Goal: Task Accomplishment & Management: Manage account settings

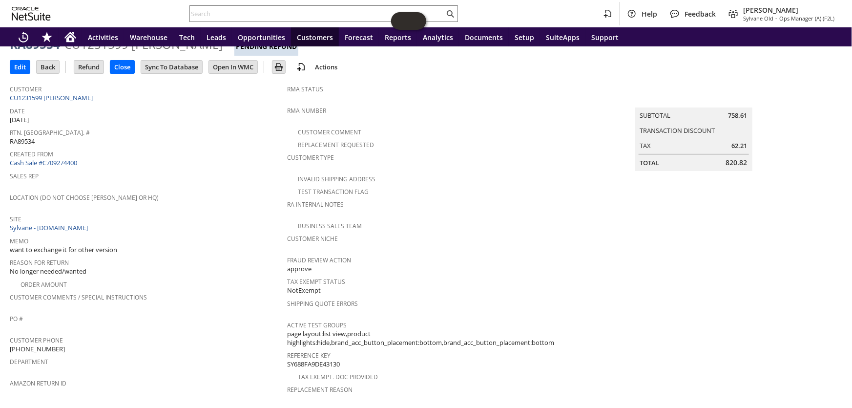
scroll to position [36, 0]
click at [52, 160] on link "Cash Sale #C709274400" at bounding box center [43, 164] width 67 height 9
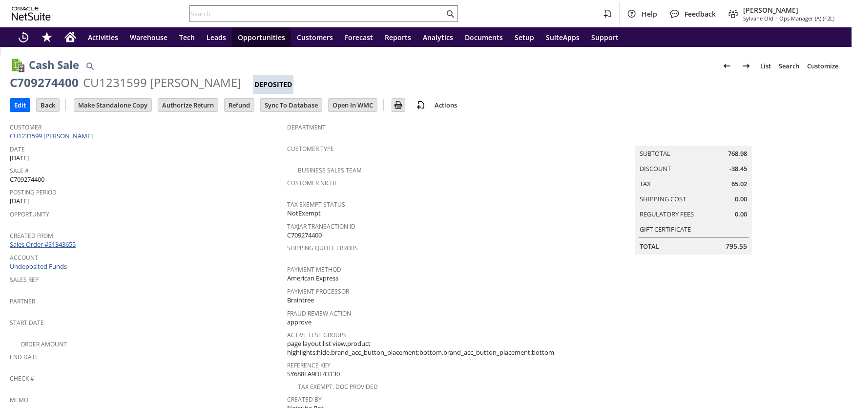
click at [60, 240] on link "Sales Order #S1343655" at bounding box center [44, 244] width 68 height 9
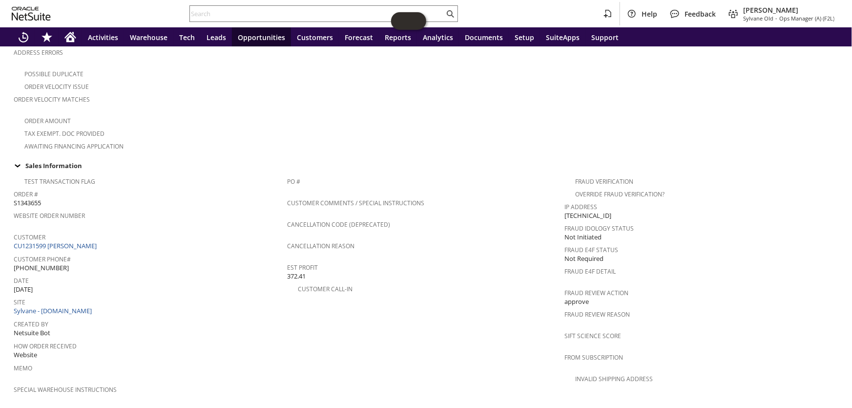
scroll to position [241, 0]
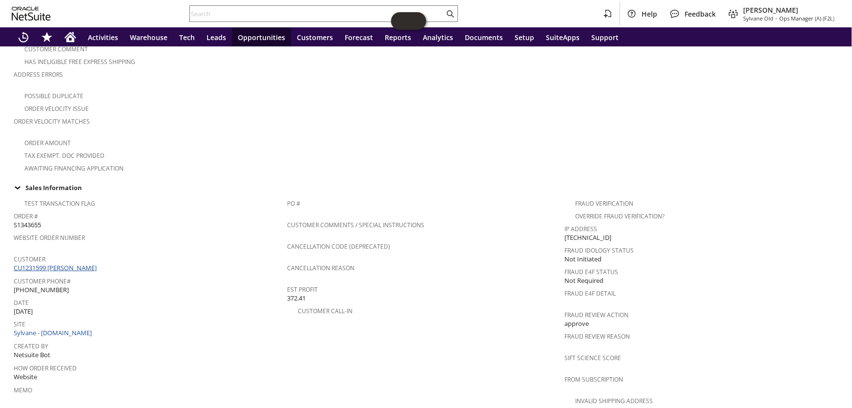
click at [67, 263] on link "CU1231599 [PERSON_NAME]" at bounding box center [56, 267] width 85 height 9
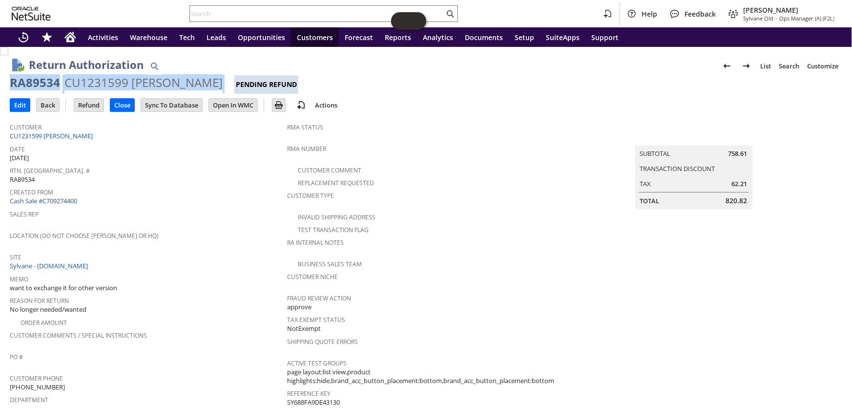
drag, startPoint x: 183, startPoint y: 83, endPoint x: 22, endPoint y: 78, distance: 160.7
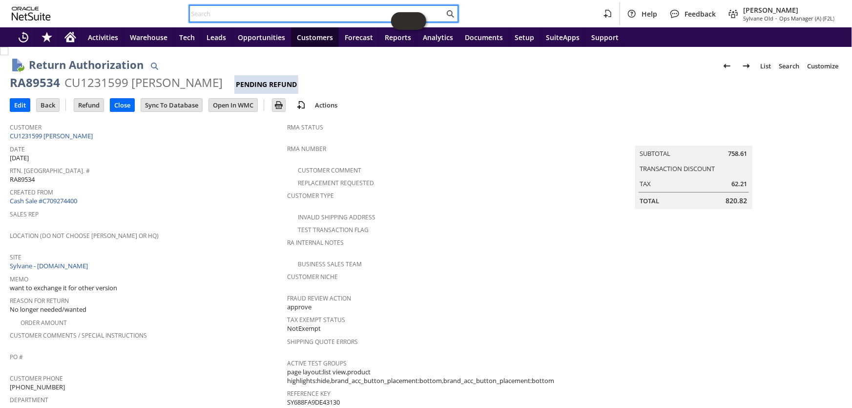
click at [272, 16] on input "text" at bounding box center [317, 14] width 254 height 12
paste input "RA89534"
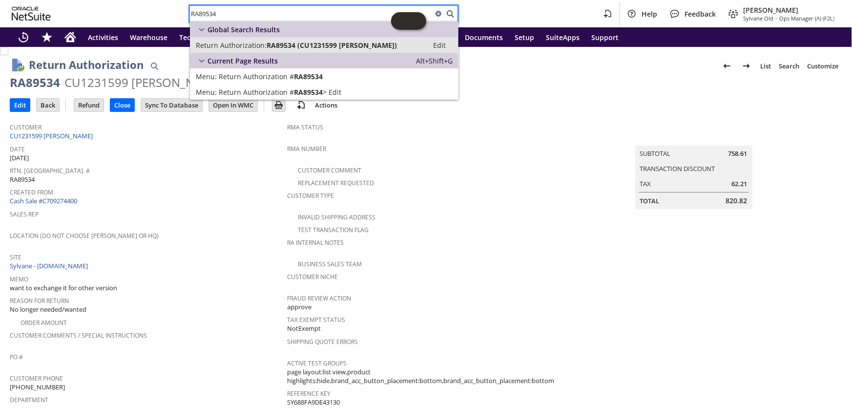
type input "RA89534"
click at [266, 45] on span "RA89534 (CU1231599 Christine H Wolf)" at bounding box center [331, 45] width 130 height 9
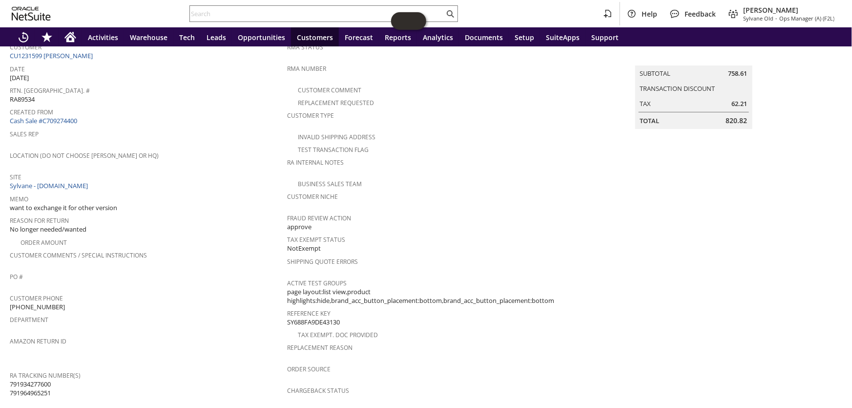
scroll to position [83, 0]
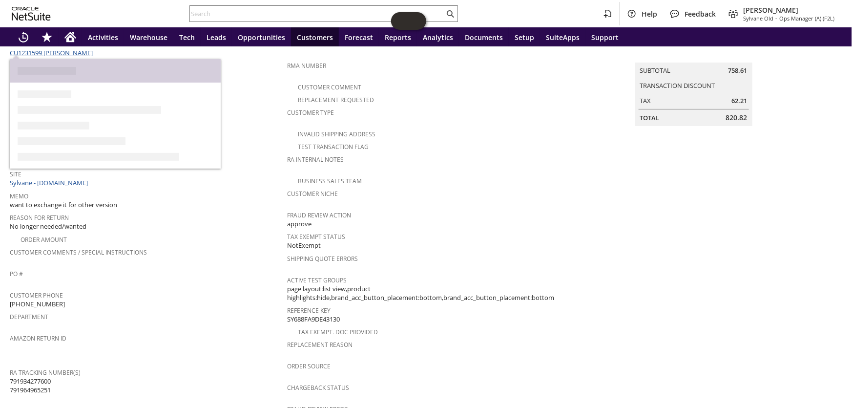
click at [55, 48] on link "CU1231599 [PERSON_NAME]" at bounding box center [52, 52] width 85 height 9
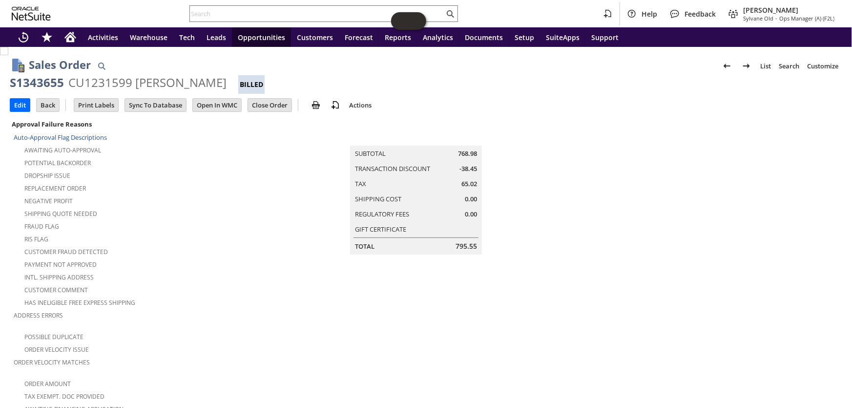
scroll to position [1, 0]
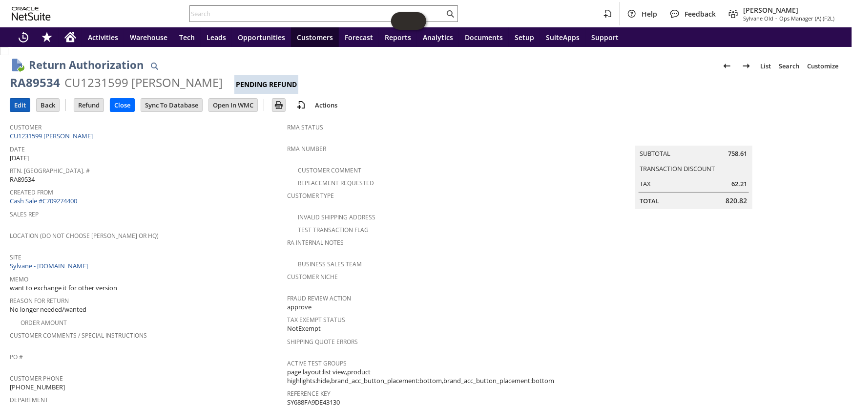
click at [20, 108] on input "Edit" at bounding box center [20, 105] width 20 height 13
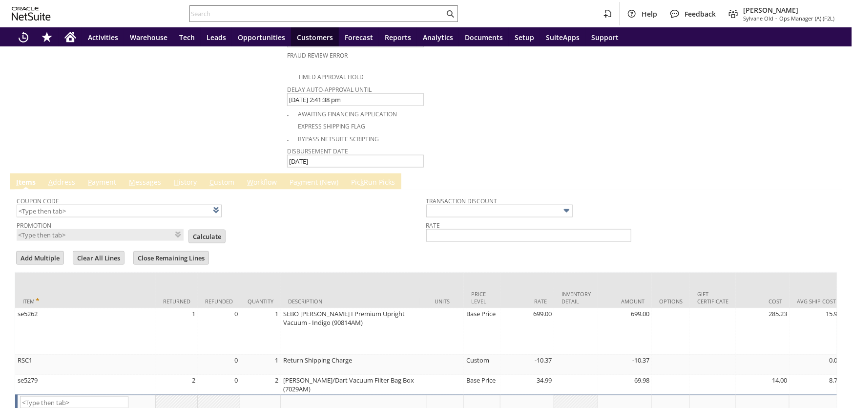
scroll to position [586, 0]
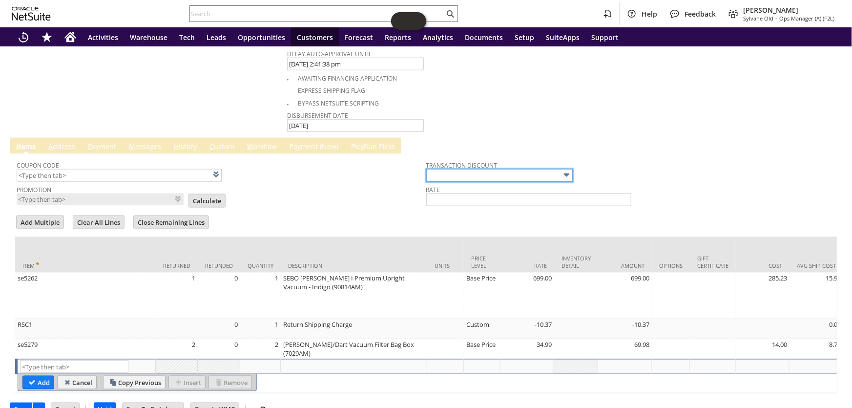
click at [542, 169] on input "text" at bounding box center [499, 175] width 146 height 13
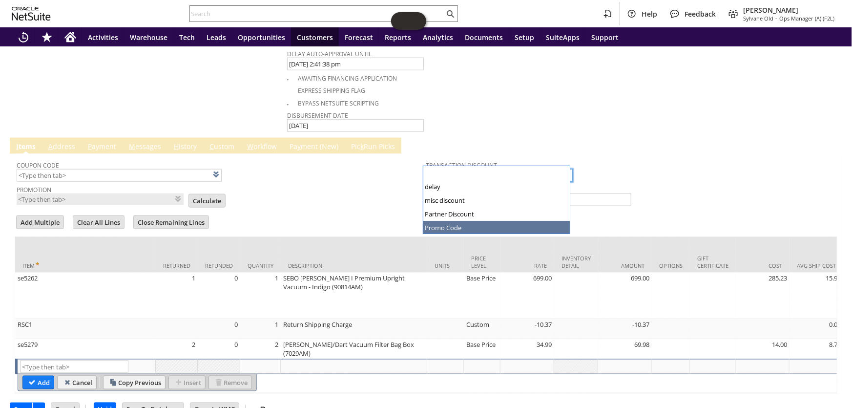
type input "Promo Code"
type input "0.00"
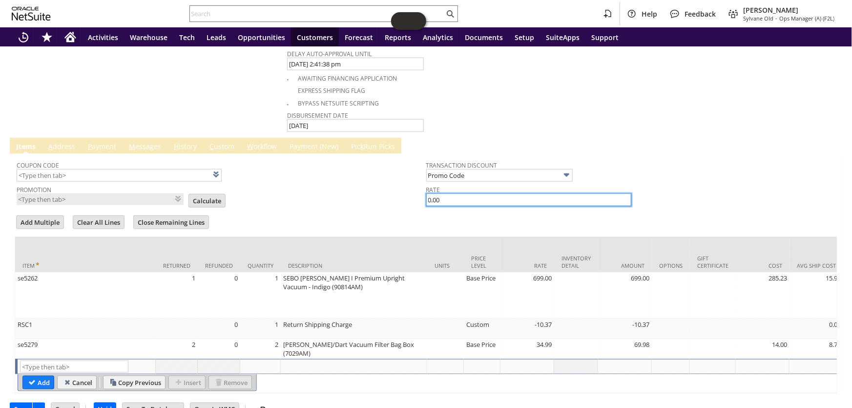
click at [494, 193] on input "0.00" at bounding box center [528, 199] width 205 height 13
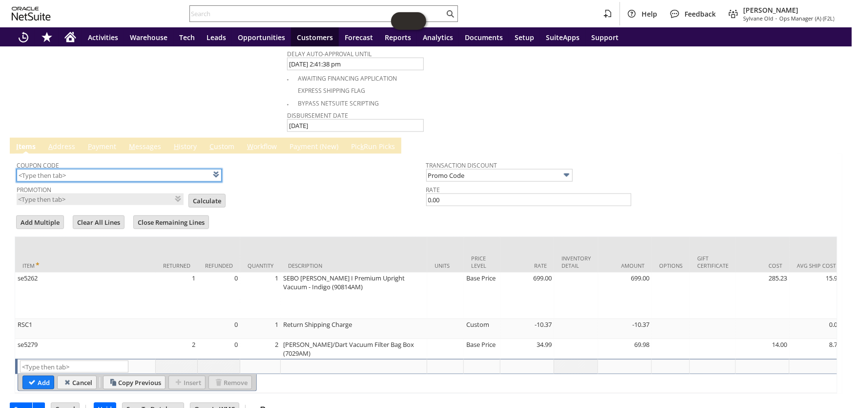
click at [133, 169] on input "text" at bounding box center [119, 175] width 205 height 13
click at [134, 169] on input "text" at bounding box center [119, 175] width 205 height 13
click at [138, 169] on input "text" at bounding box center [119, 175] width 205 height 13
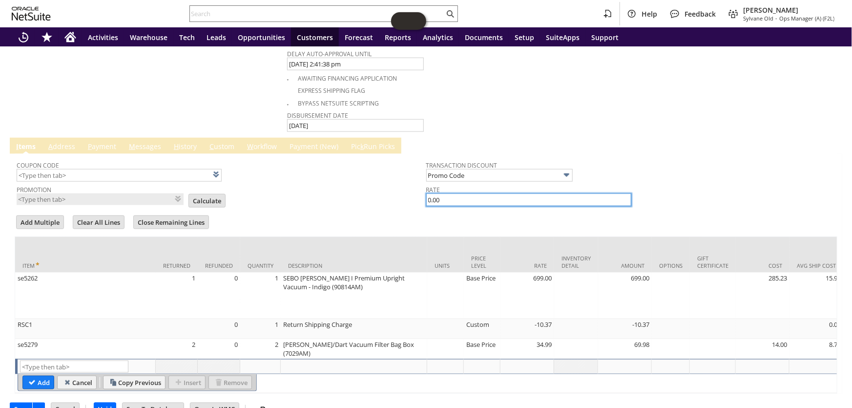
drag, startPoint x: 445, startPoint y: 184, endPoint x: 387, endPoint y: 171, distance: 59.4
click at [388, 176] on tr "Coupon Code Promotion List Calculate Transaction Discount Promo Code Rate 0.00" at bounding box center [426, 181] width 818 height 51
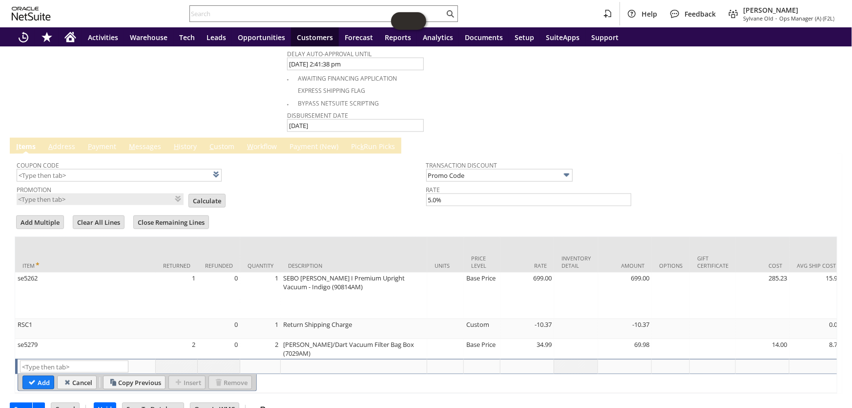
click at [351, 160] on div "Coupon Code" at bounding box center [219, 169] width 405 height 23
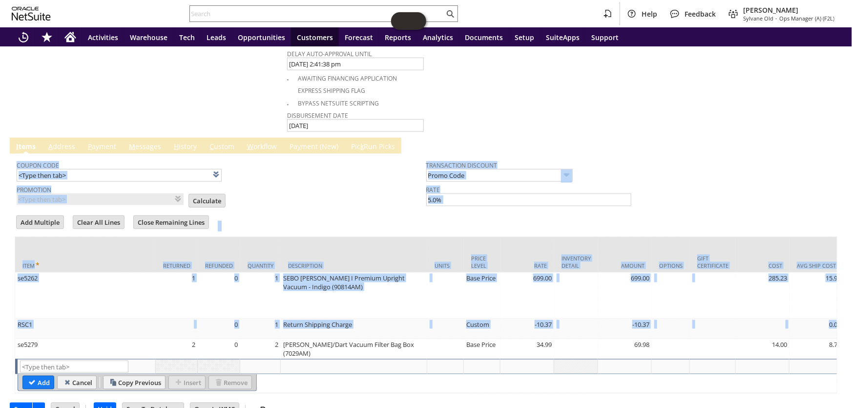
drag, startPoint x: 845, startPoint y: 298, endPoint x: 830, endPoint y: 166, distance: 132.1
click at [849, 153] on div "Return Authorization List Search Customize Customize Form New Body Field New Co…" at bounding box center [426, 227] width 852 height 361
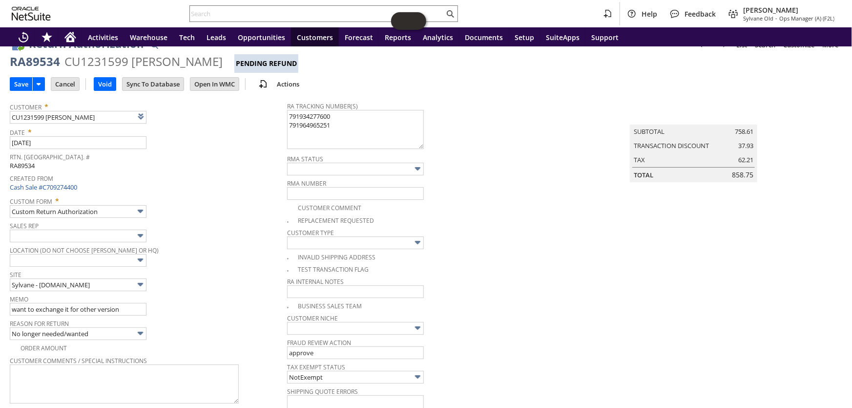
scroll to position [20, 0]
click at [745, 225] on td "Summary Subtotal 758.61 Transaction Discount 37.93 Tax 62.21 Total 858.75" at bounding box center [703, 398] width 277 height 601
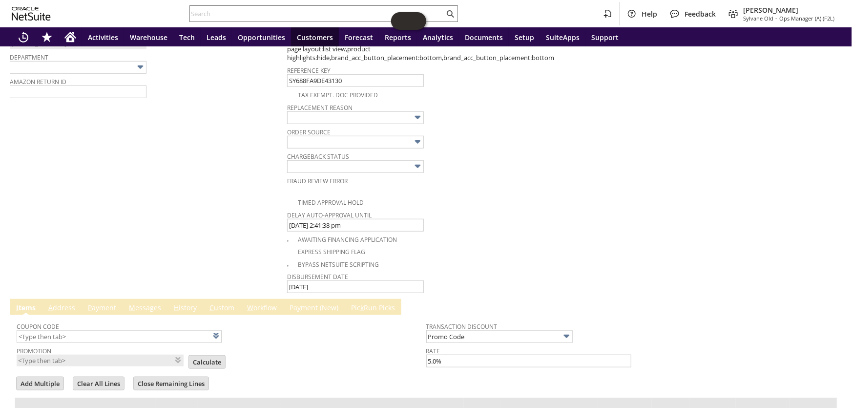
scroll to position [586, 0]
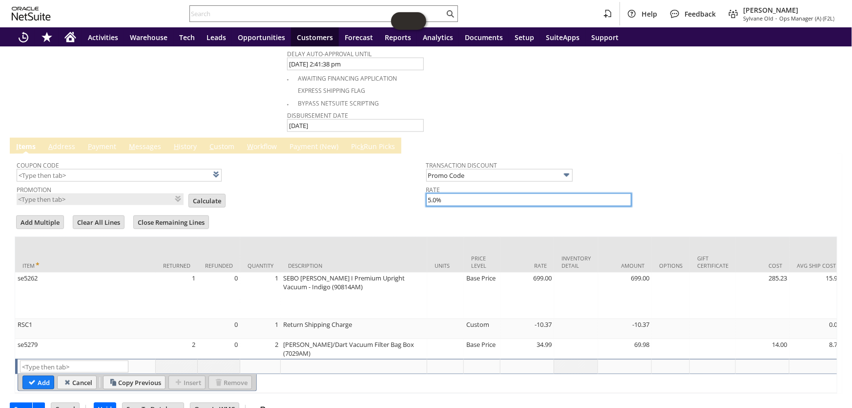
click at [429, 193] on input "5.0%" at bounding box center [528, 199] width 205 height 13
click at [427, 193] on input "5.0%" at bounding box center [528, 199] width 205 height 13
click at [426, 193] on input "5.0%" at bounding box center [528, 199] width 205 height 13
type input "-5.0%"
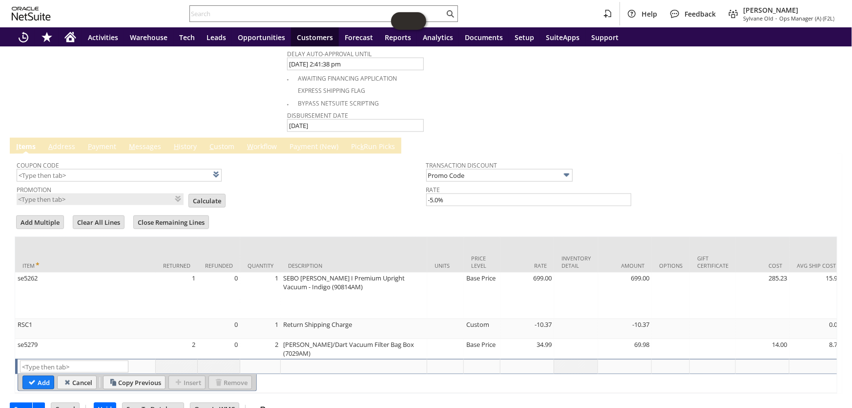
click at [454, 96] on div "Bypass NetSuite Scripting" at bounding box center [425, 101] width 277 height 11
click at [532, 169] on input "Promo Code" at bounding box center [499, 175] width 146 height 13
click at [55, 360] on input "text" at bounding box center [74, 366] width 108 height 12
type input "Misc Expense"
click at [307, 360] on div at bounding box center [353, 365] width 141 height 10
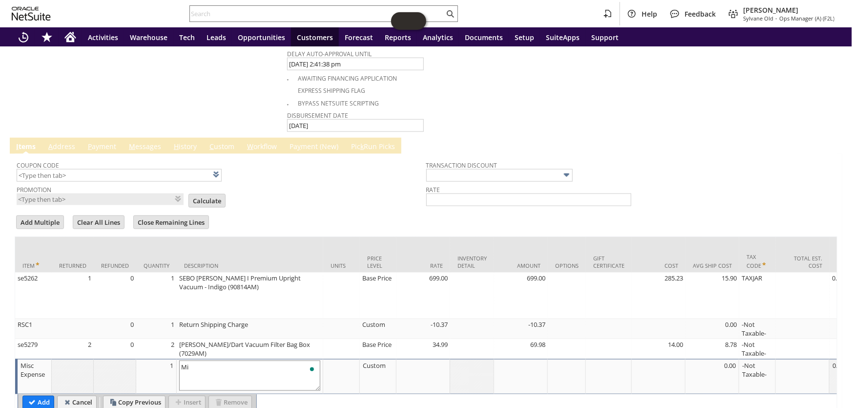
type textarea "M"
type textarea "Discount code- Today 5"
click at [427, 359] on td at bounding box center [423, 376] width 54 height 35
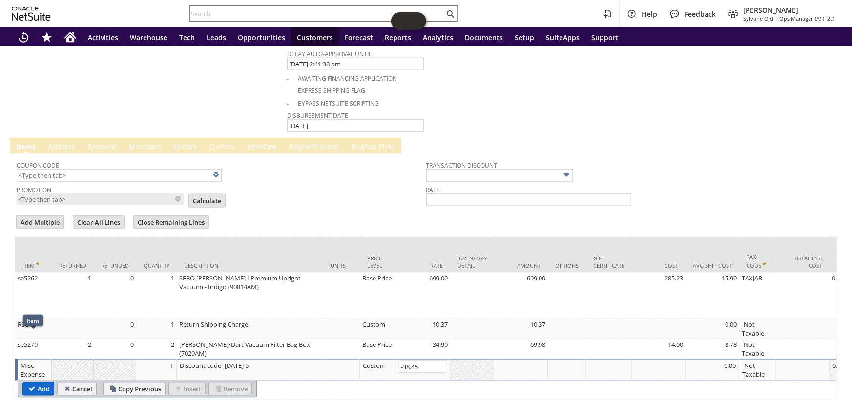
type input "-38.45"
click at [37, 382] on input "Add" at bounding box center [38, 388] width 31 height 13
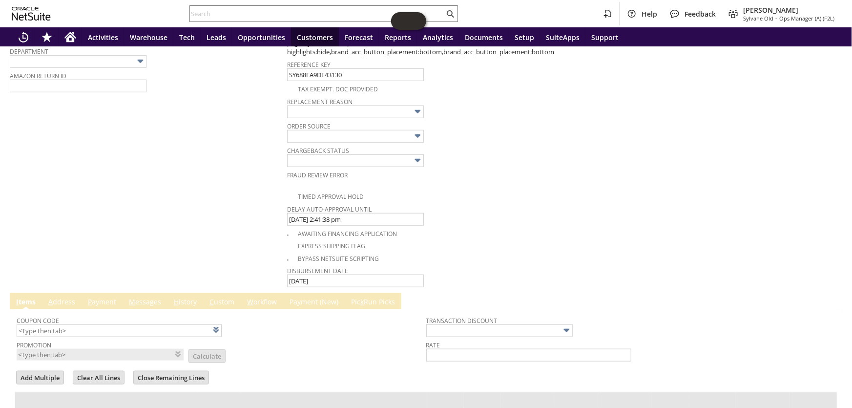
scroll to position [605, 0]
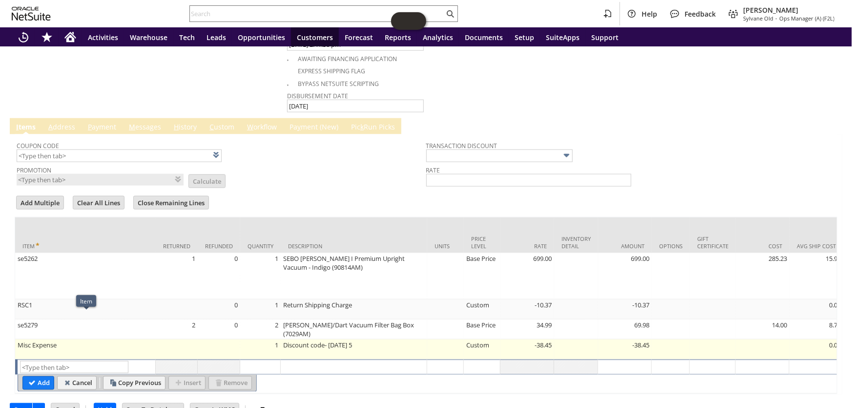
click at [116, 339] on td "Misc Expense" at bounding box center [85, 349] width 141 height 20
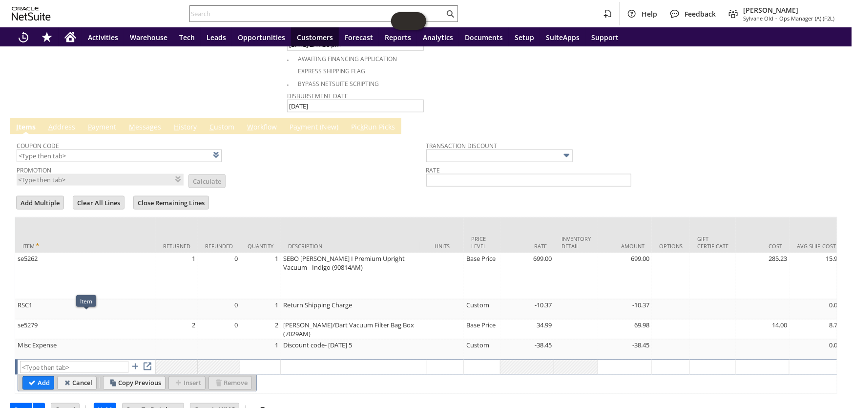
type input "Misc Expense"
type input "OK"
type input "Make Copy"
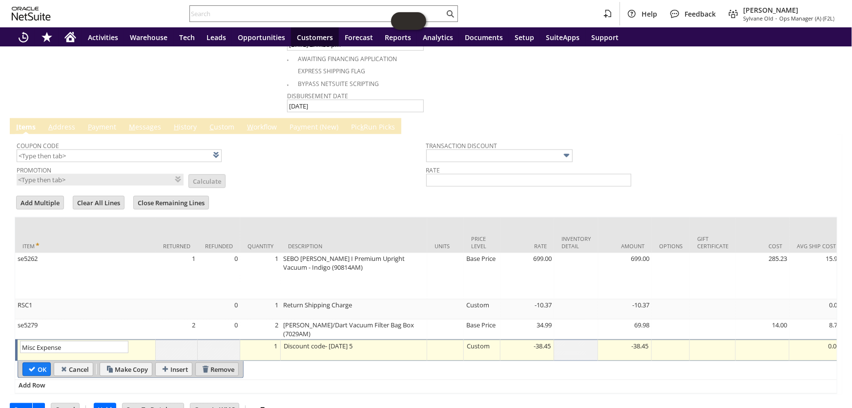
click at [230, 363] on input "Remove" at bounding box center [217, 369] width 42 height 13
type input "Add"
type input "Copy Previous"
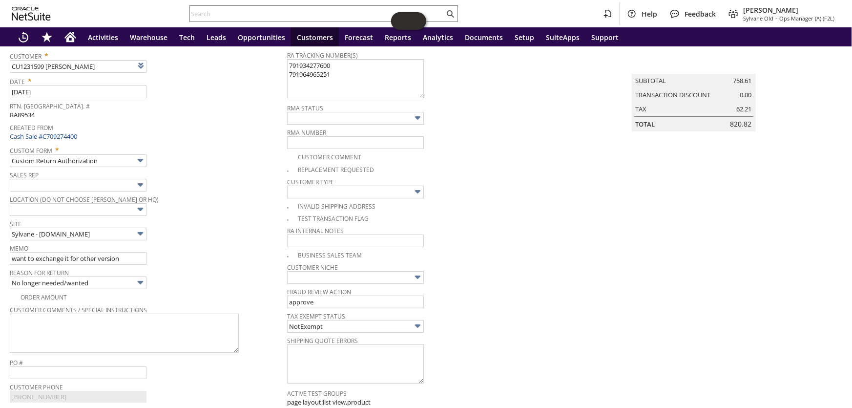
scroll to position [0, 0]
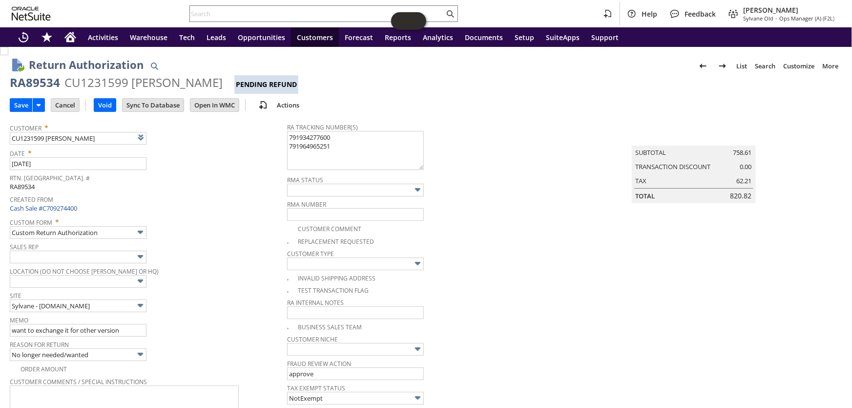
click at [27, 186] on span "RA89534" at bounding box center [22, 186] width 25 height 9
copy span "RA89534"
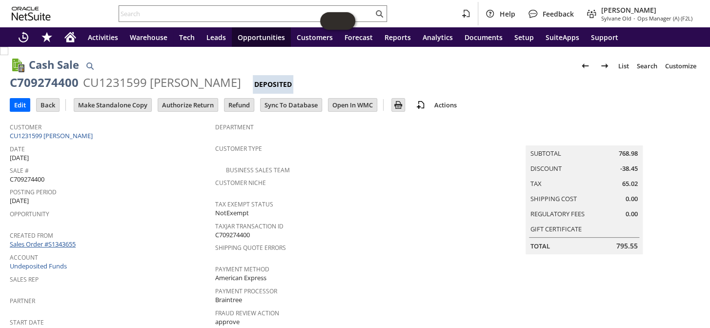
click at [71, 240] on link "Sales Order #S1343655" at bounding box center [44, 244] width 68 height 9
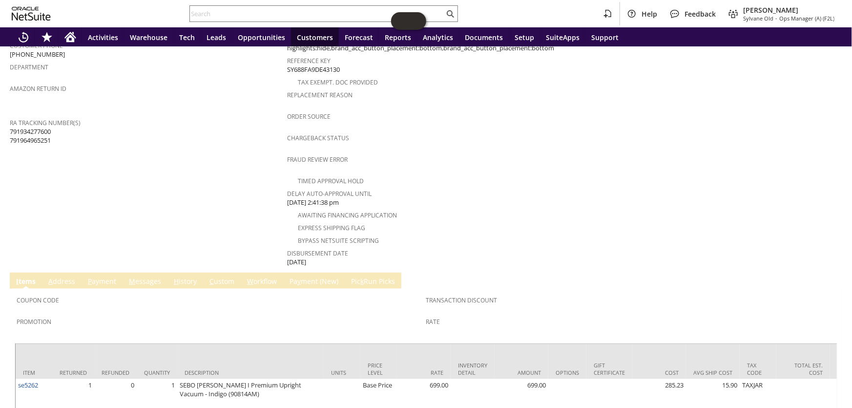
scroll to position [401, 0]
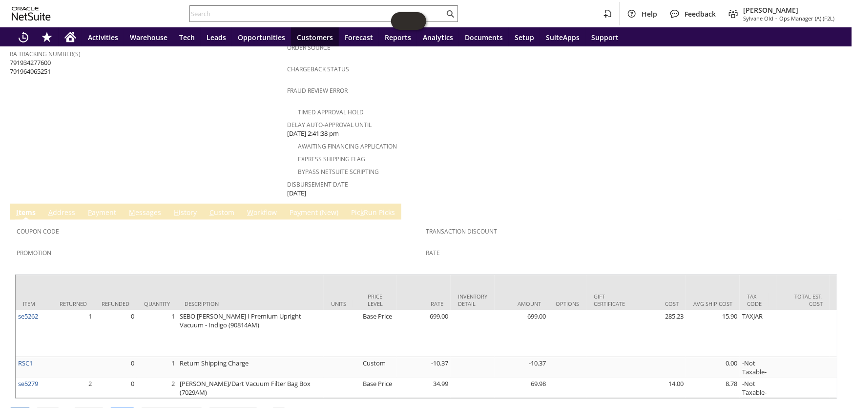
click at [16, 407] on input "Edit" at bounding box center [20, 414] width 20 height 13
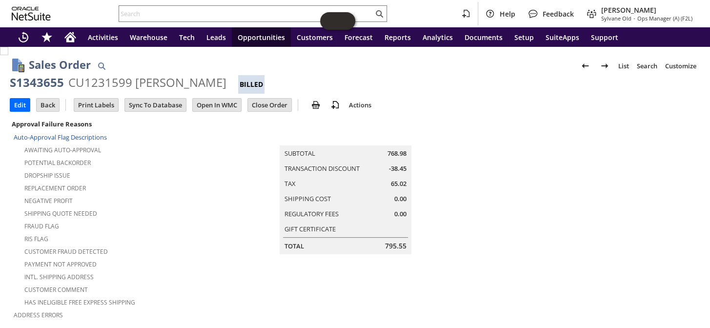
scroll to position [705, 0]
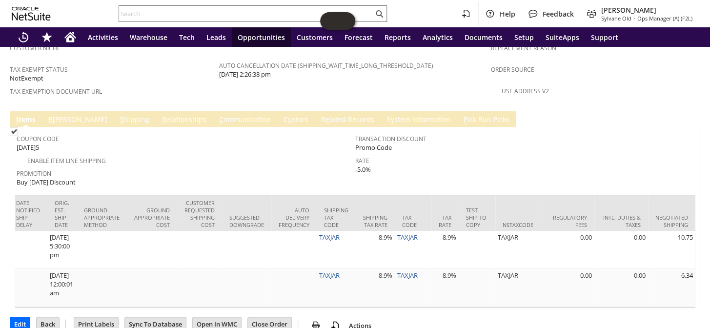
drag, startPoint x: 487, startPoint y: 286, endPoint x: 466, endPoint y: 290, distance: 21.0
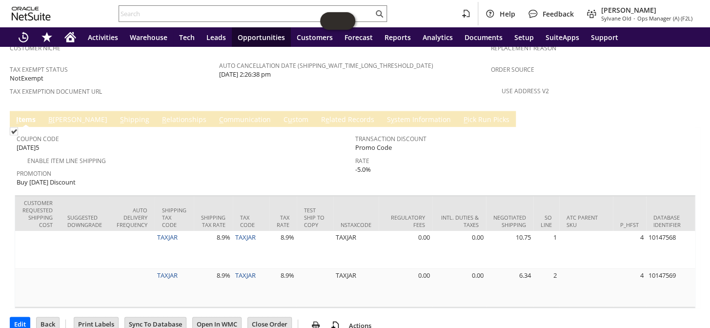
scroll to position [0, 1772]
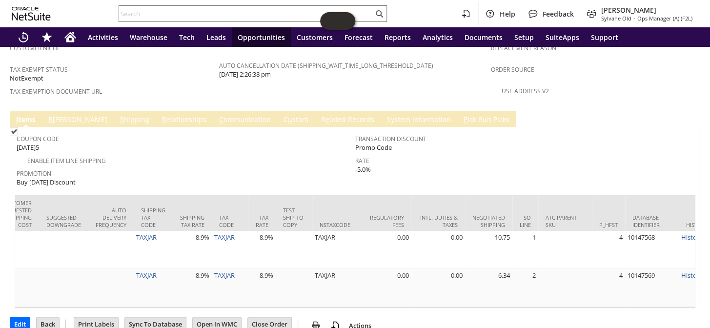
click at [560, 153] on span "Rate" at bounding box center [522, 158] width 334 height 11
click at [165, 11] on input "text" at bounding box center [246, 14] width 254 height 12
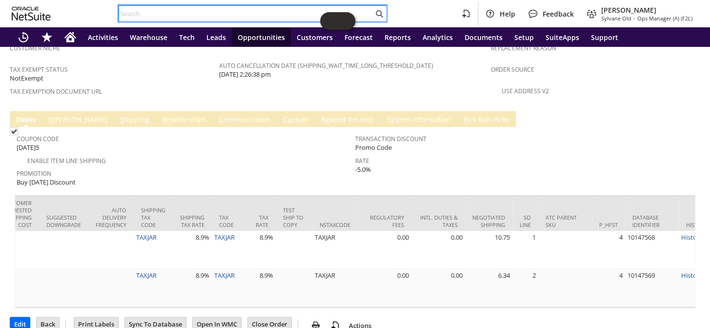
paste input "RA89659"
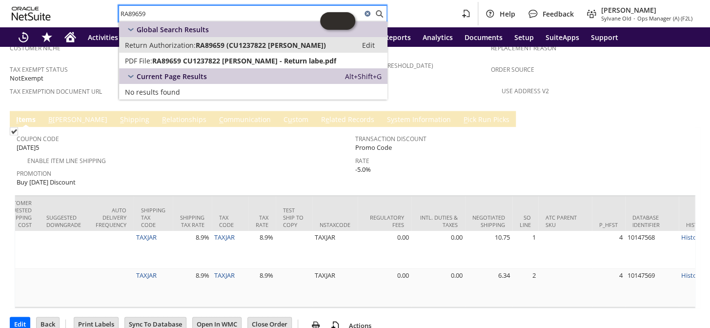
type input "RA89659"
click at [188, 44] on span "Return Authorization:" at bounding box center [160, 45] width 71 height 9
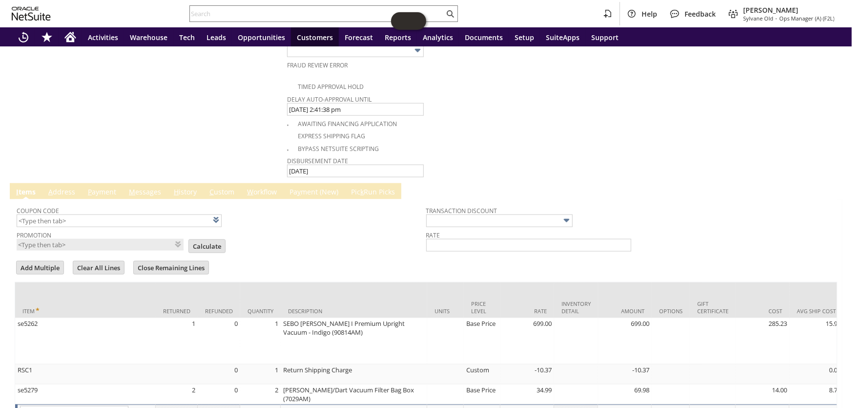
scroll to position [586, 0]
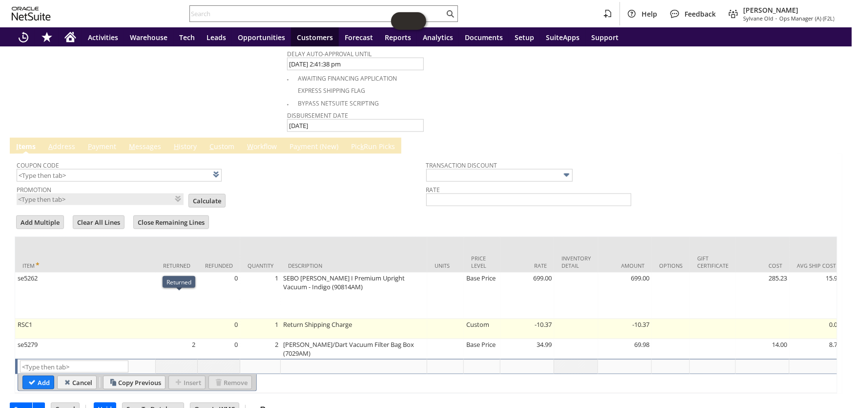
click at [163, 319] on td at bounding box center [177, 329] width 42 height 20
type input "RSC1"
type input "OK"
type input "Make Copy"
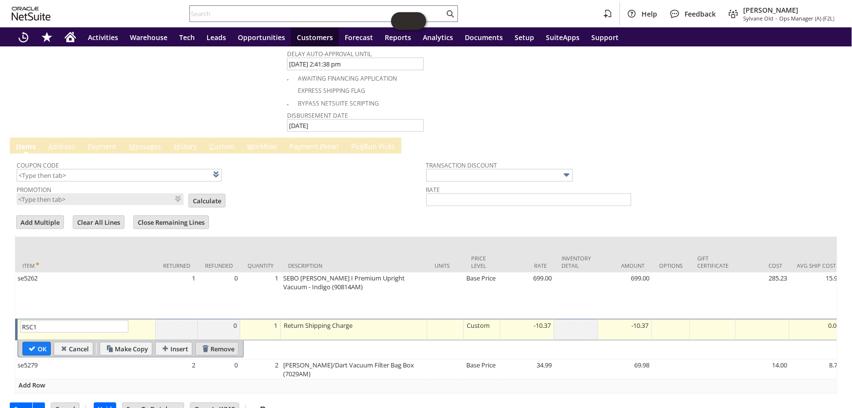
click at [224, 342] on input "Remove" at bounding box center [217, 348] width 42 height 13
type input "se5279"
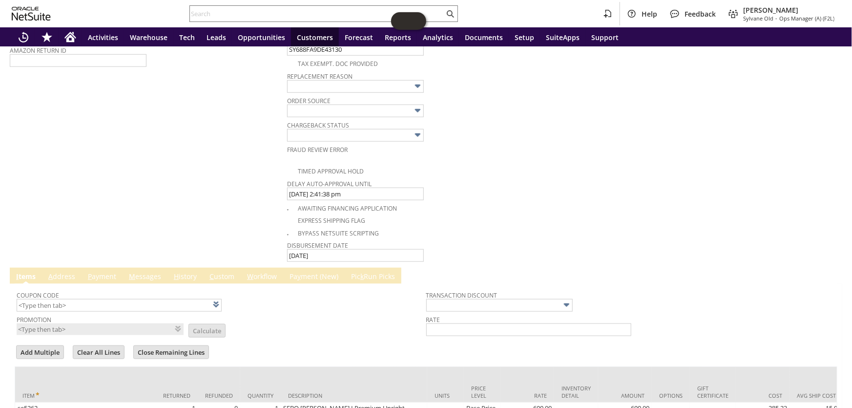
scroll to position [567, 0]
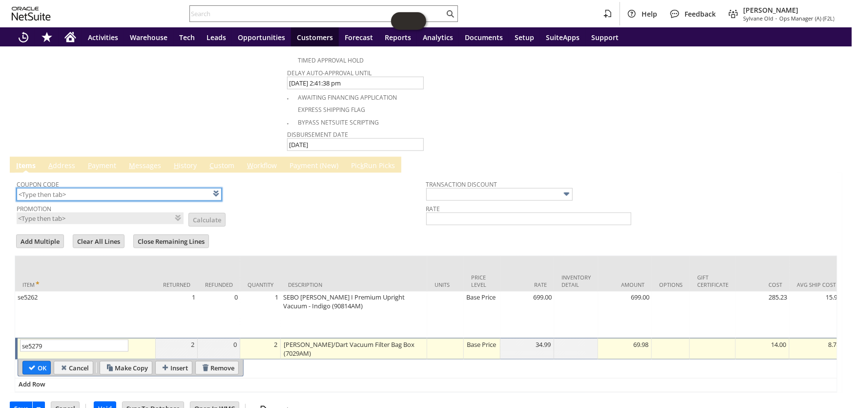
click at [141, 188] on input "text" at bounding box center [119, 194] width 205 height 13
click at [218, 188] on span at bounding box center [215, 193] width 11 height 11
click at [218, 188] on span at bounding box center [216, 193] width 11 height 11
click at [491, 188] on input "text" at bounding box center [499, 194] width 146 height 13
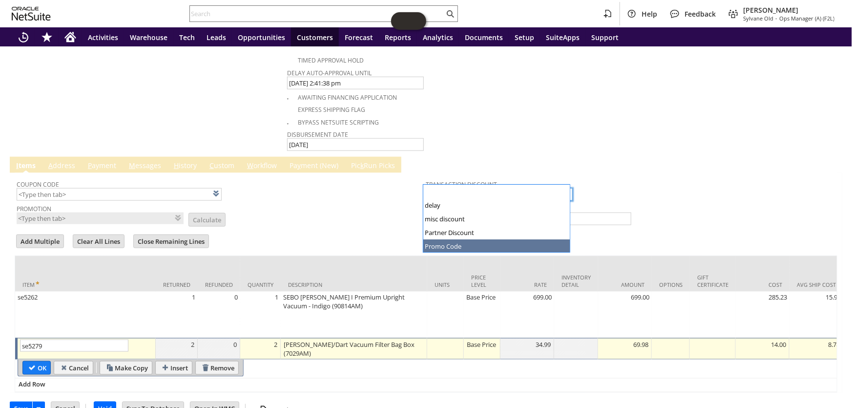
type input "Promo Code"
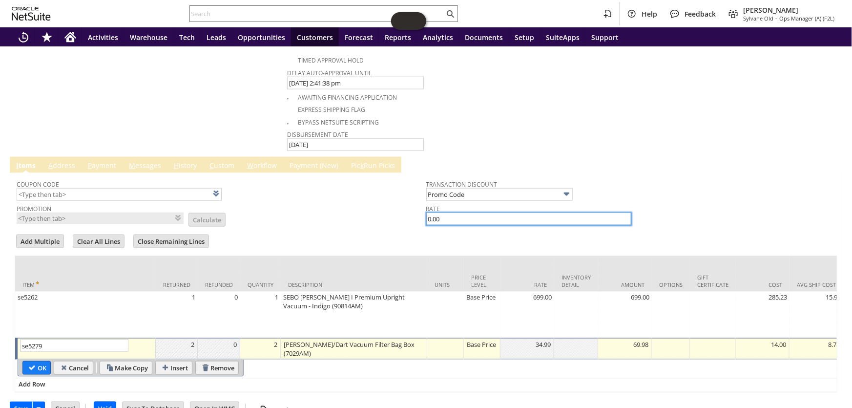
click at [453, 212] on input "0.00" at bounding box center [528, 218] width 205 height 13
type input "0"
type input "-5.0%"
click at [366, 209] on td "Promotion List Calculate" at bounding box center [221, 213] width 409 height 23
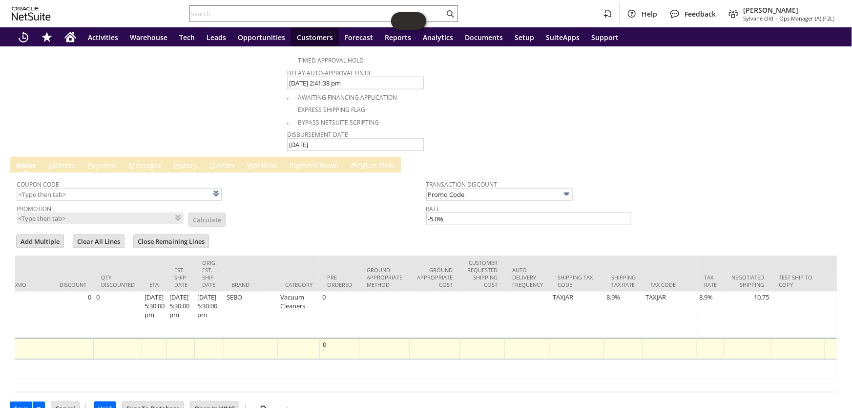
scroll to position [0, 1336]
click at [579, 338] on td at bounding box center [576, 348] width 54 height 21
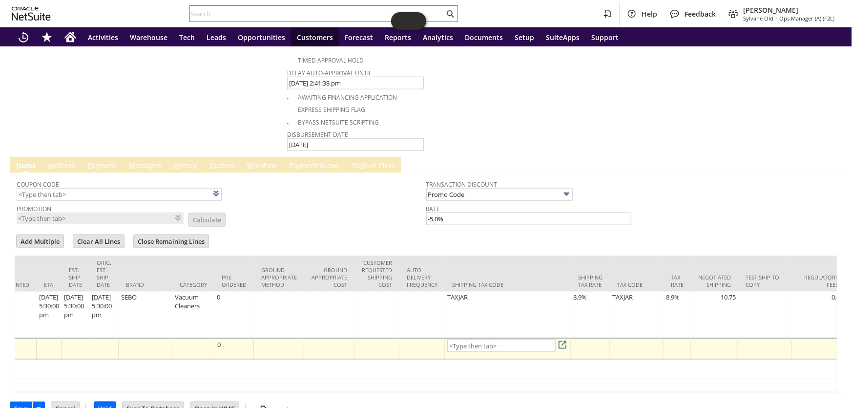
click at [544, 340] on span at bounding box center [544, 340] width 0 height 0
click at [532, 256] on td "Shipping Tax Code" at bounding box center [508, 274] width 127 height 36
click at [493, 339] on input "text" at bounding box center [501, 345] width 108 height 12
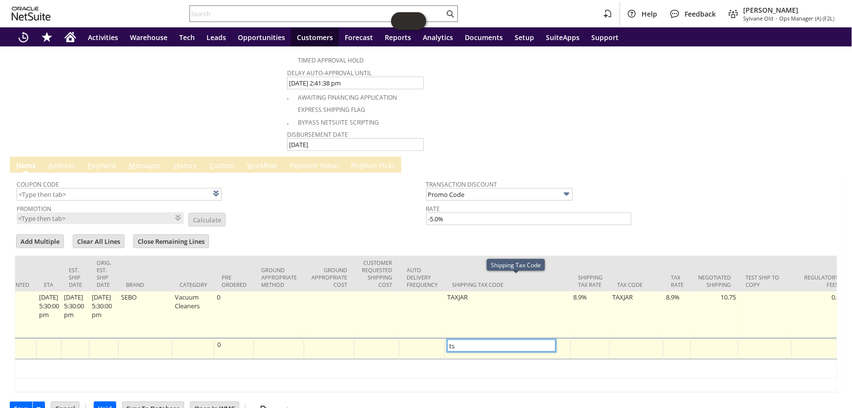
type input "t"
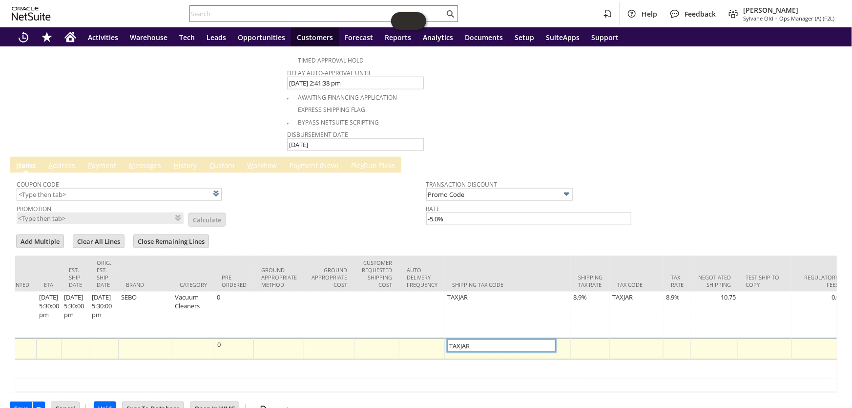
type input "TAXJAR"
click at [597, 339] on div at bounding box center [590, 344] width 34 height 10
type input "8.9%"
click at [634, 339] on div at bounding box center [637, 344] width 22 height 10
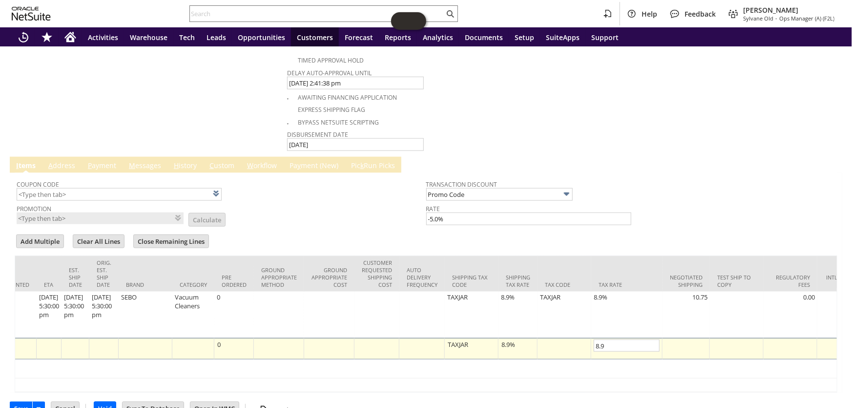
type input "8.9%"
click at [662, 233] on form "Add Multiple Clear All Lines Close Remaining Lines Line Items All Item * Return…" at bounding box center [426, 313] width 822 height 160
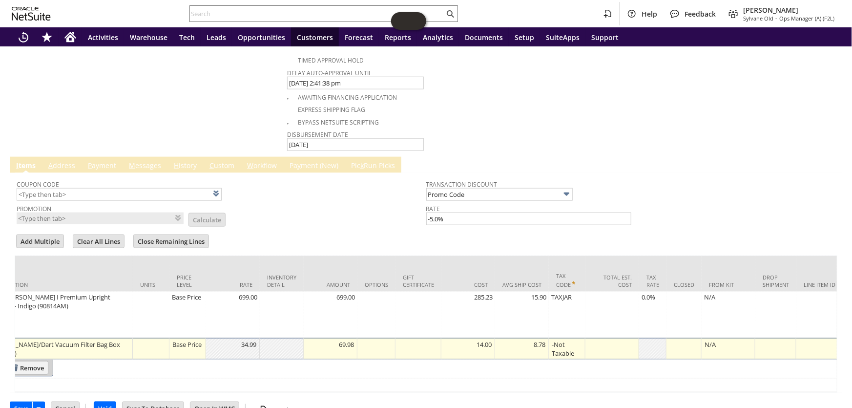
scroll to position [0, 0]
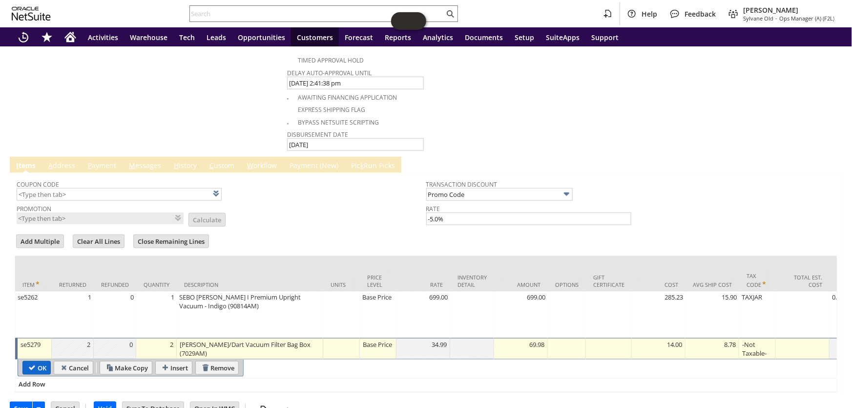
click at [40, 361] on input "OK" at bounding box center [36, 367] width 27 height 13
type input "Add"
type input "Copy Previous"
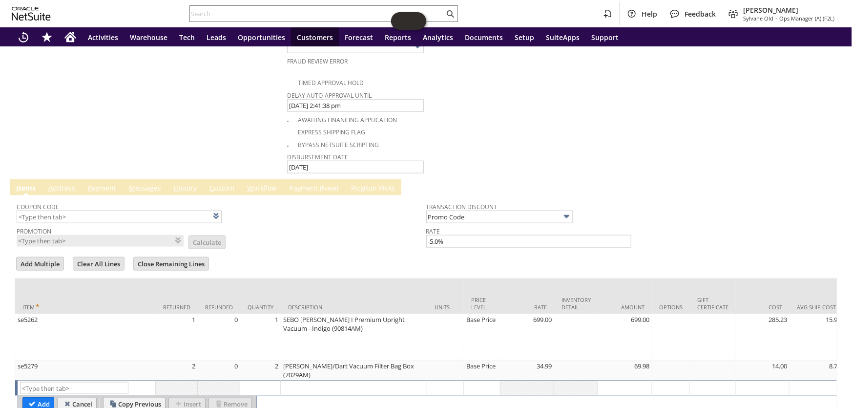
scroll to position [567, 0]
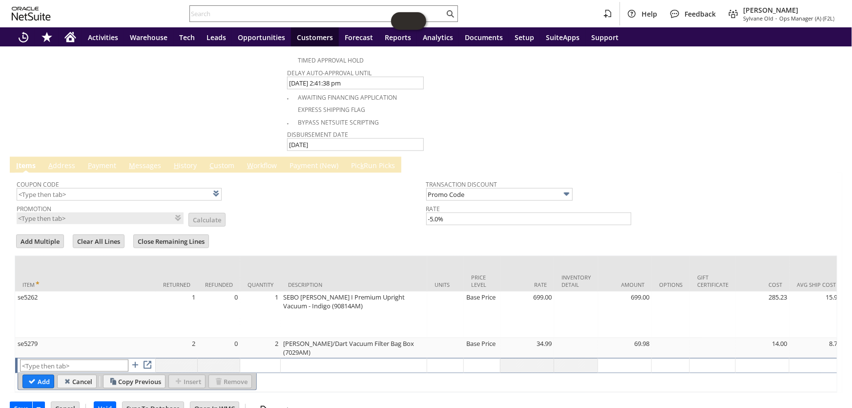
click at [60, 359] on input "text" at bounding box center [74, 365] width 108 height 12
drag, startPoint x: 88, startPoint y: 348, endPoint x: 261, endPoint y: 349, distance: 172.8
type input "RSC1"
type input "Disco...rice"
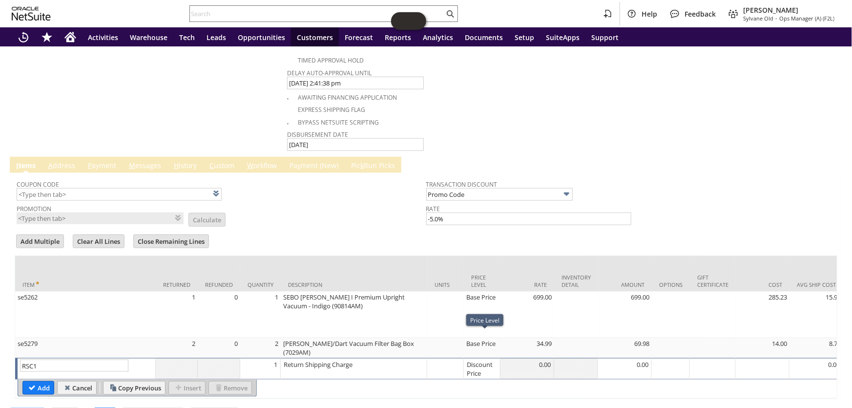
click at [490, 359] on div "Discount Price" at bounding box center [481, 368] width 31 height 19
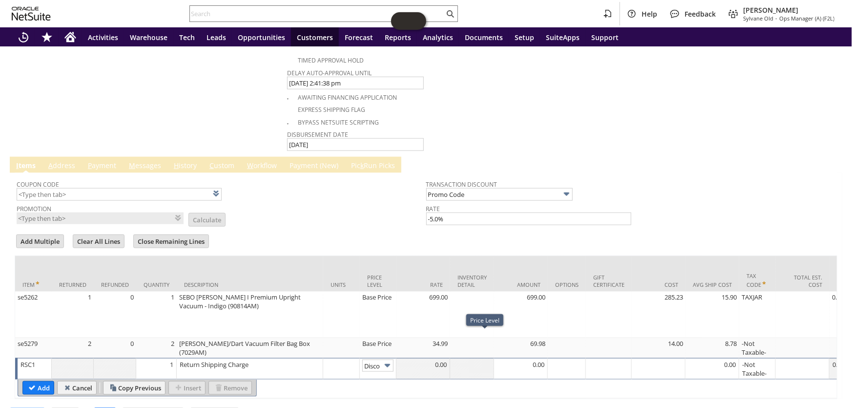
scroll to position [0, 15]
click at [387, 360] on img at bounding box center [387, 365] width 11 height 11
type input "Custom"
click at [435, 359] on div at bounding box center [423, 364] width 48 height 10
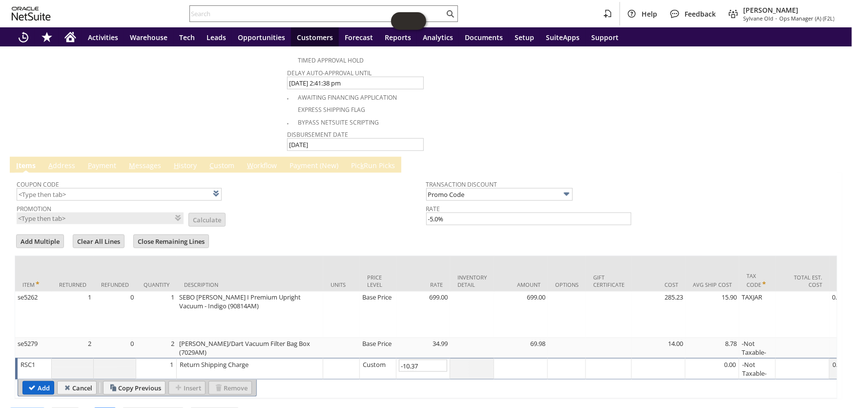
type input "-10.37"
click at [43, 381] on input "Add" at bounding box center [38, 387] width 31 height 13
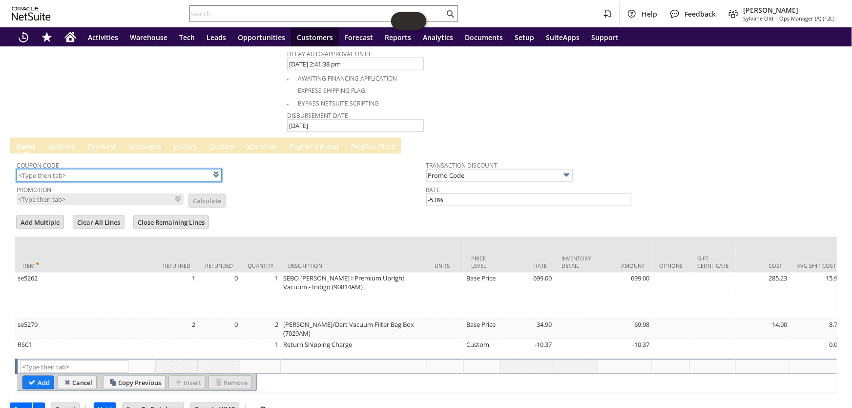
click at [161, 169] on input "text" at bounding box center [119, 175] width 205 height 13
type input "T"
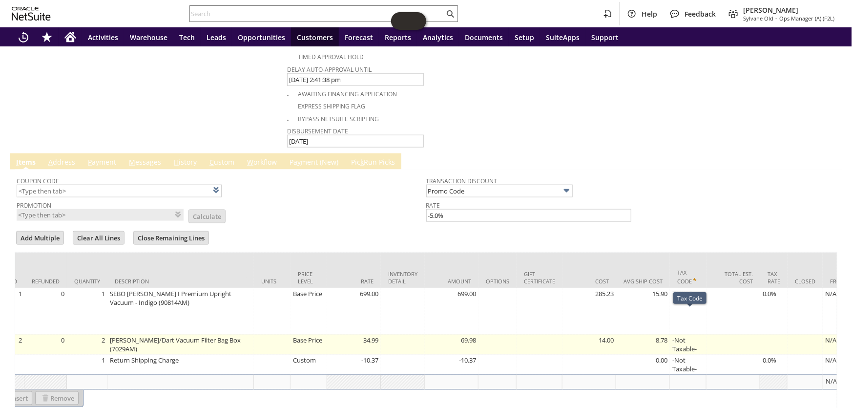
click at [693, 334] on td "-Not Taxable-" at bounding box center [688, 344] width 37 height 20
type input "-Not Taxable-"
type input "OK"
type input "Make Copy"
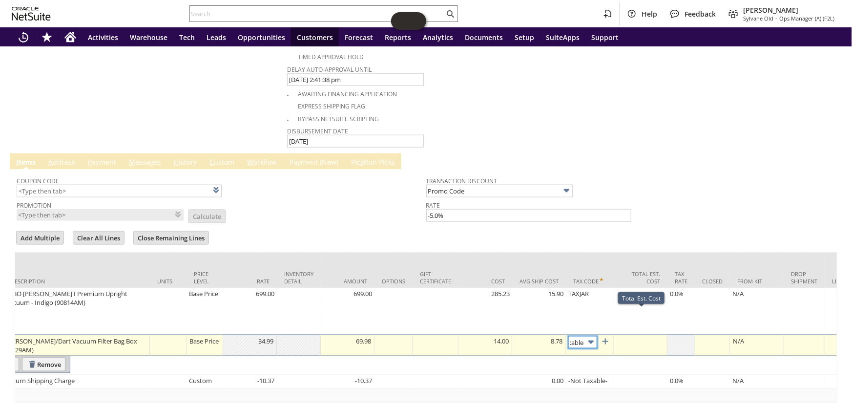
click at [595, 336] on img at bounding box center [590, 341] width 11 height 11
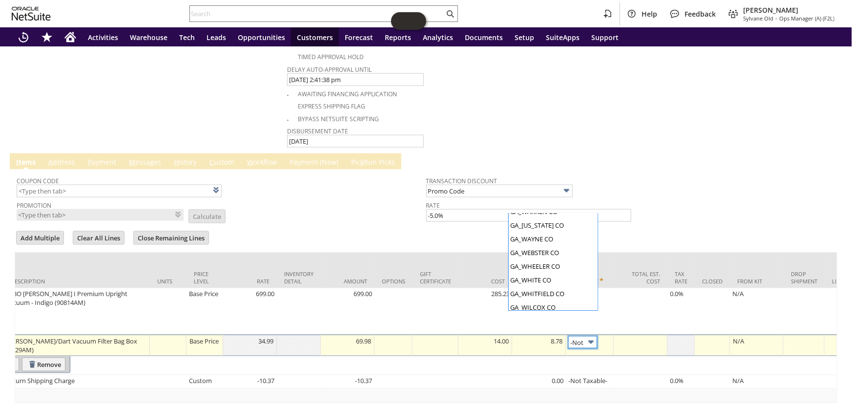
type input "TAXJAR"
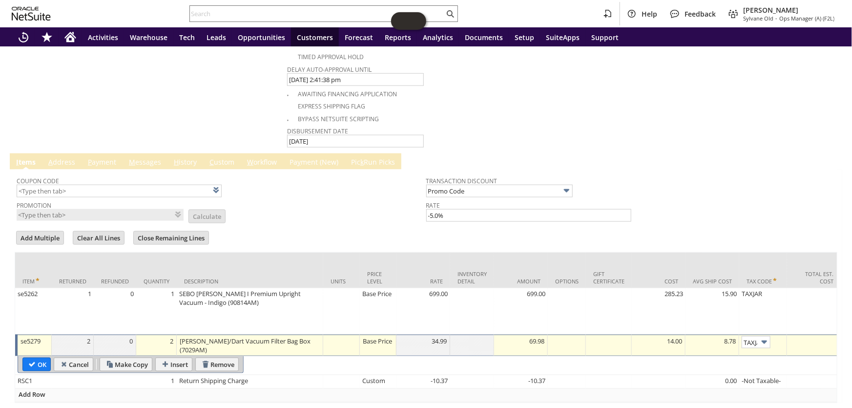
drag, startPoint x: 45, startPoint y: 340, endPoint x: 765, endPoint y: 224, distance: 729.7
click at [45, 358] on input "OK" at bounding box center [36, 364] width 27 height 13
type input "Add"
type input "Copy Previous"
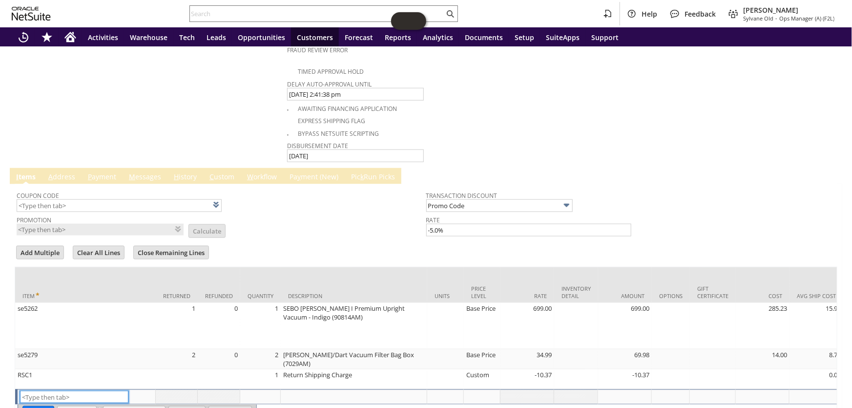
scroll to position [586, 0]
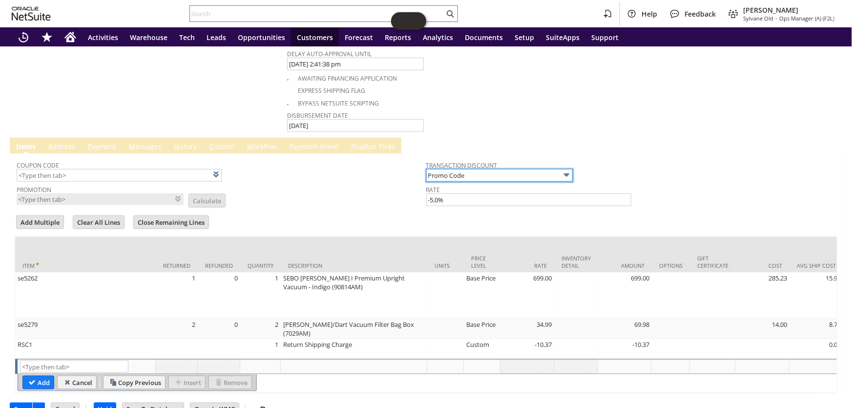
click at [491, 169] on input "Promo Code" at bounding box center [499, 175] width 146 height 13
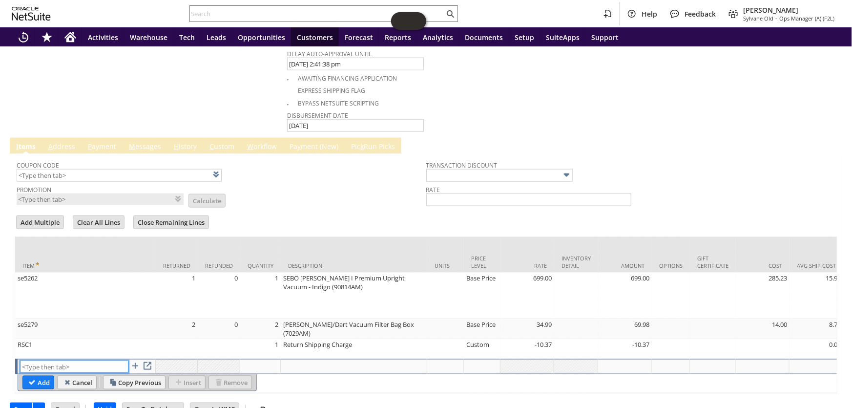
click at [68, 360] on input "text" at bounding box center [74, 366] width 108 height 12
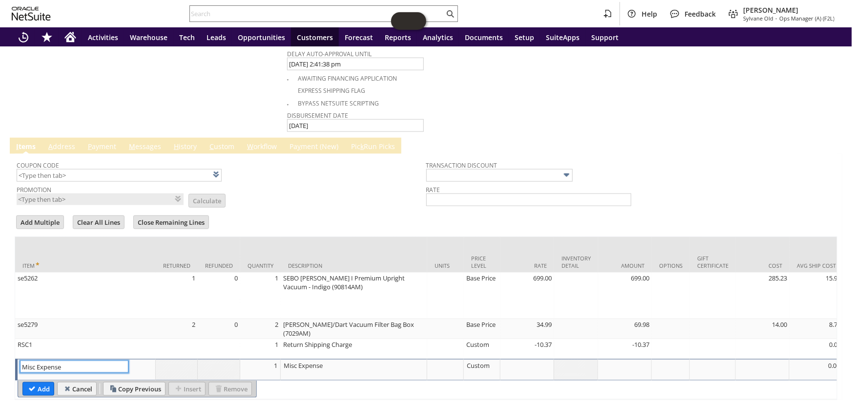
type input "Misc Expense"
click at [525, 359] on td at bounding box center [527, 369] width 54 height 21
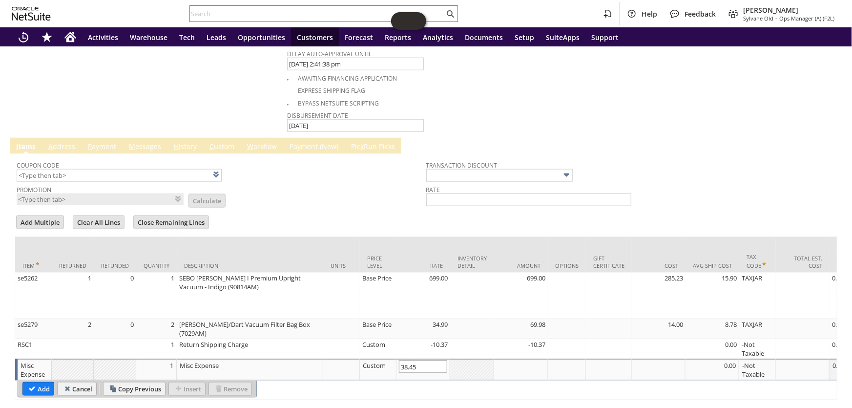
click at [402, 360] on input "38.45" at bounding box center [423, 366] width 48 height 12
type input "-38.45"
click at [47, 382] on input "Add" at bounding box center [38, 388] width 31 height 13
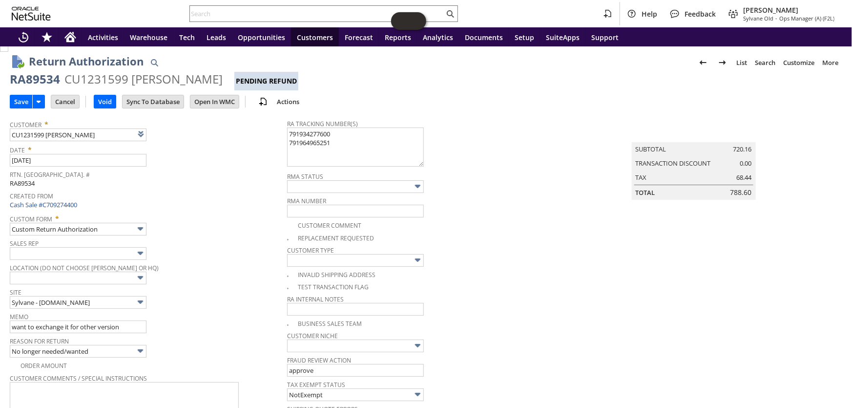
scroll to position [0, 0]
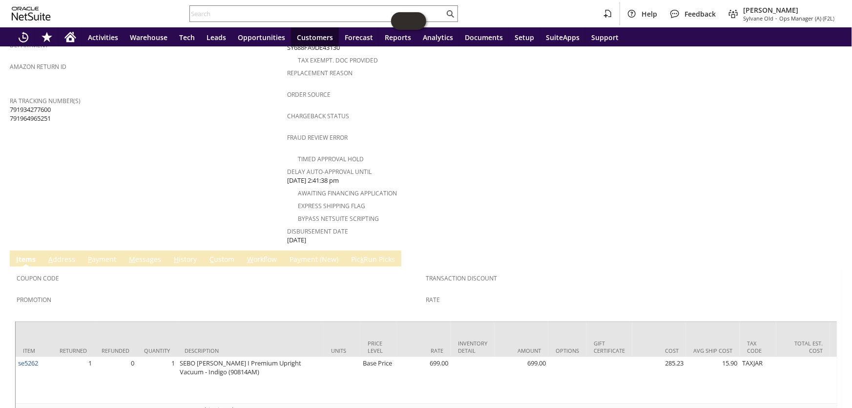
scroll to position [401, 0]
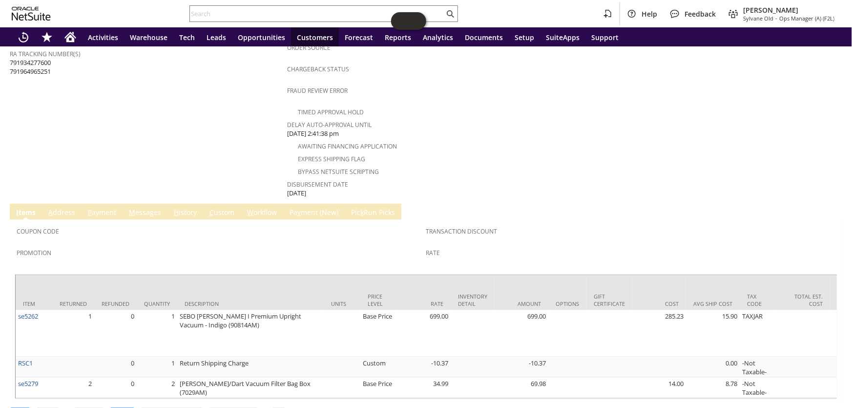
click at [184, 207] on link "H istory" at bounding box center [185, 212] width 28 height 11
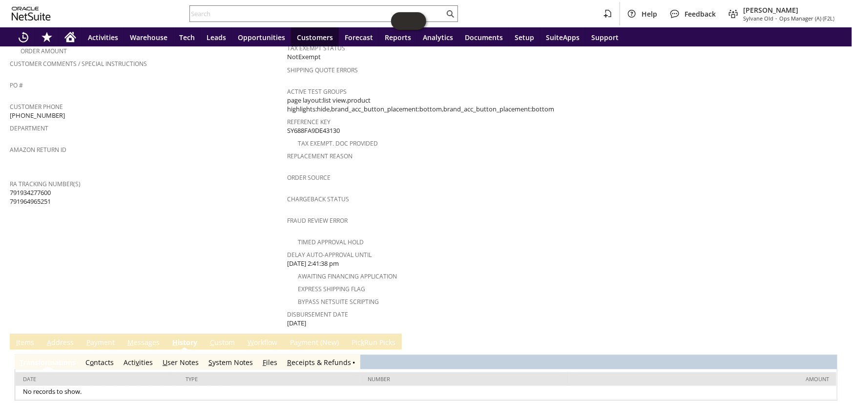
scroll to position [0, 0]
click at [226, 357] on link "S ystem Notes" at bounding box center [230, 361] width 44 height 9
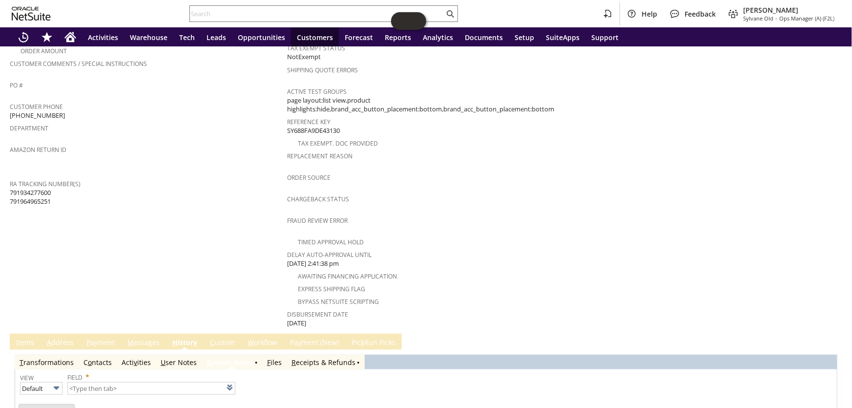
type input "1 to 25 of 87"
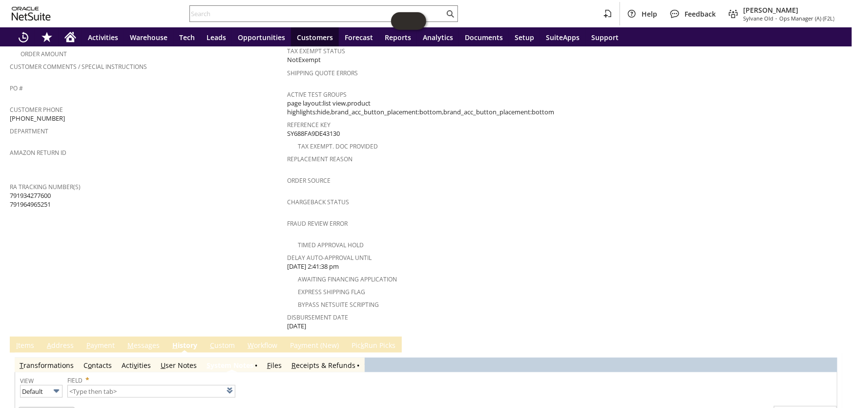
scroll to position [275, 0]
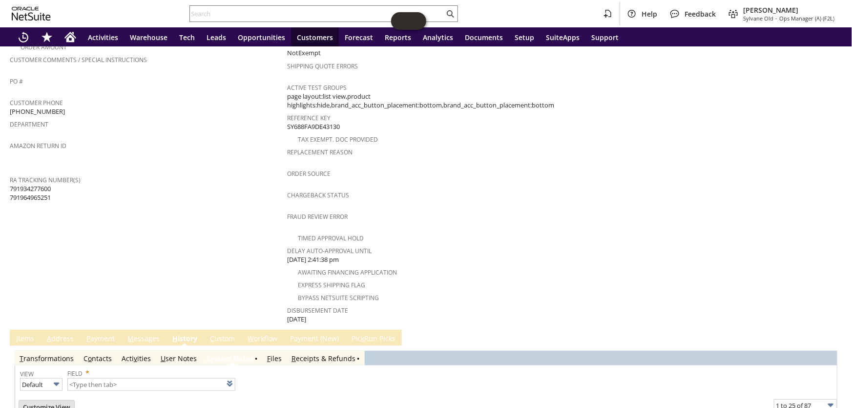
click at [26, 333] on link "I tems" at bounding box center [25, 338] width 23 height 11
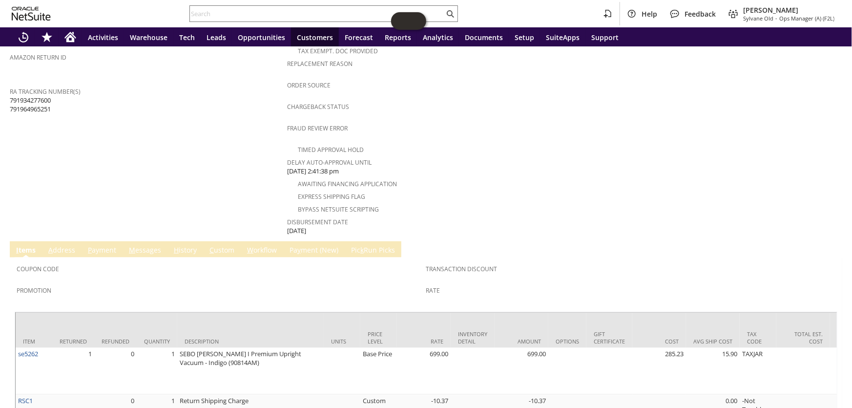
scroll to position [401, 0]
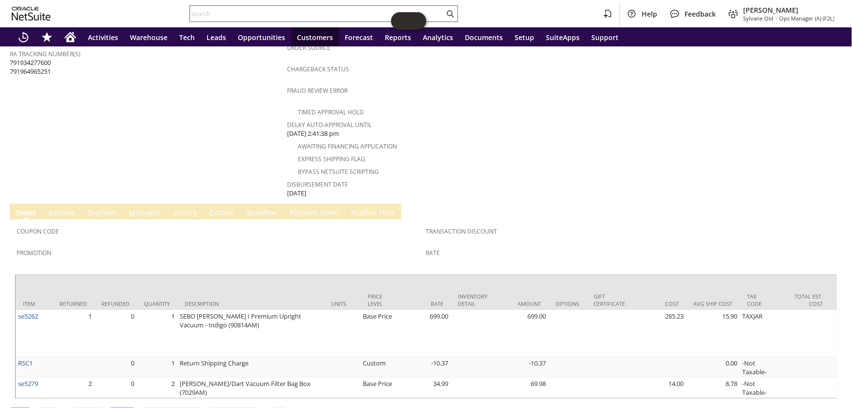
click at [231, 12] on input "text" at bounding box center [317, 14] width 254 height 12
paste input "RA89676"
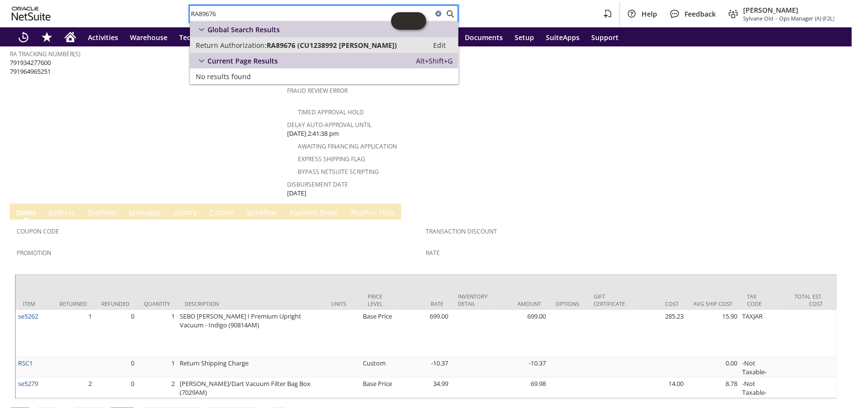
type input "RA89676"
click at [291, 46] on span "RA89676 (CU1238992 [PERSON_NAME])" at bounding box center [331, 45] width 130 height 9
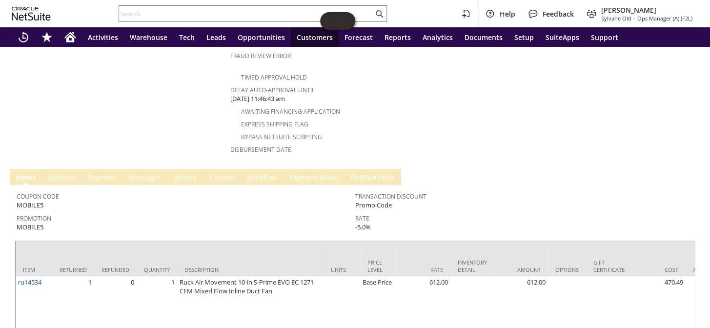
scroll to position [568, 0]
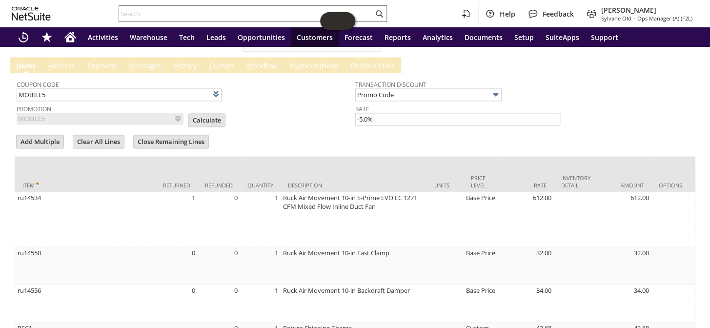
scroll to position [736, 0]
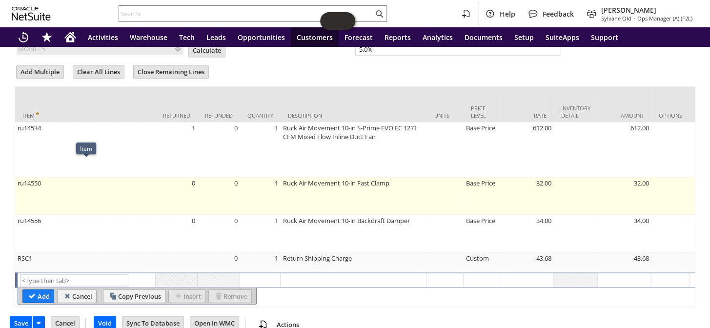
click at [118, 177] on td "ru14550" at bounding box center [85, 196] width 141 height 38
type input "ru14550"
type input "OK"
type input "Make Copy"
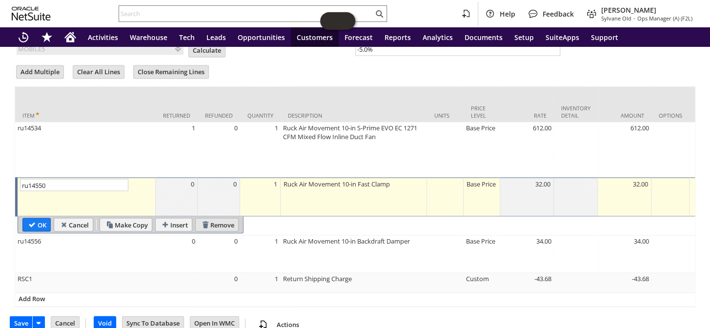
click at [213, 218] on input "Remove" at bounding box center [217, 224] width 42 height 13
type input "ru14556"
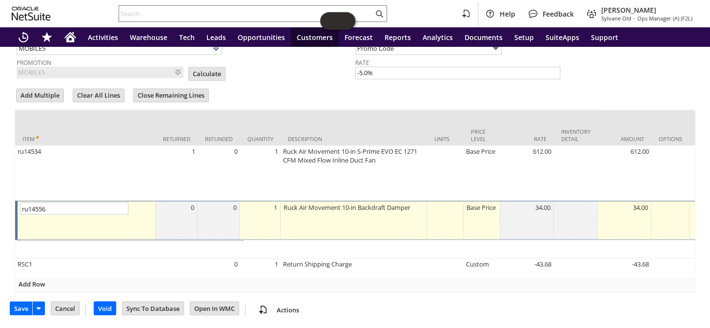
scroll to position [708, 0]
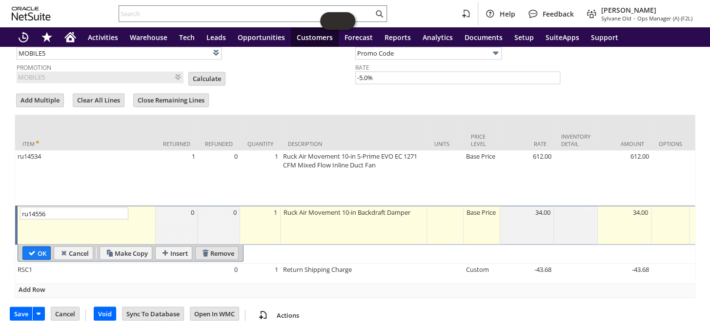
click at [217, 246] on input "Remove" at bounding box center [217, 252] width 42 height 13
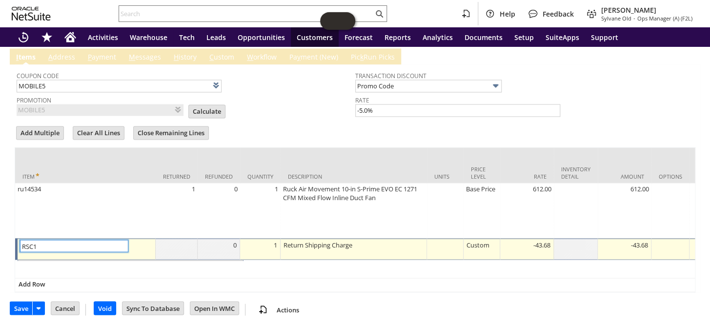
scroll to position [664, 0]
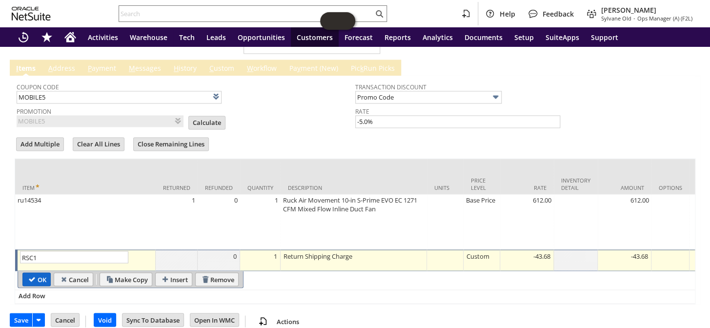
click at [38, 273] on input "OK" at bounding box center [36, 279] width 27 height 13
type input "Add"
type input "Copy Previous"
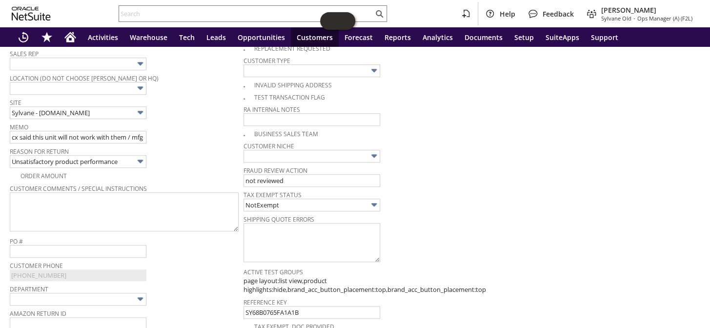
scroll to position [0, 0]
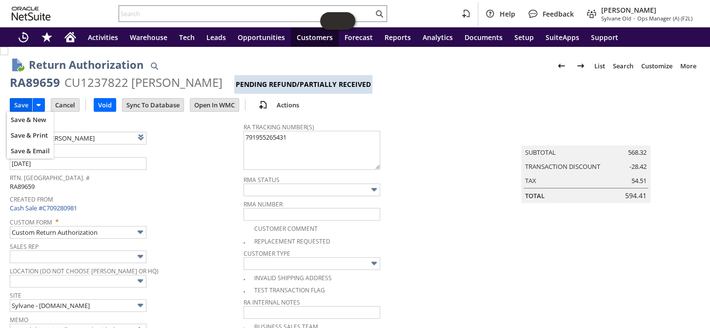
click at [22, 107] on input "Save" at bounding box center [21, 105] width 22 height 13
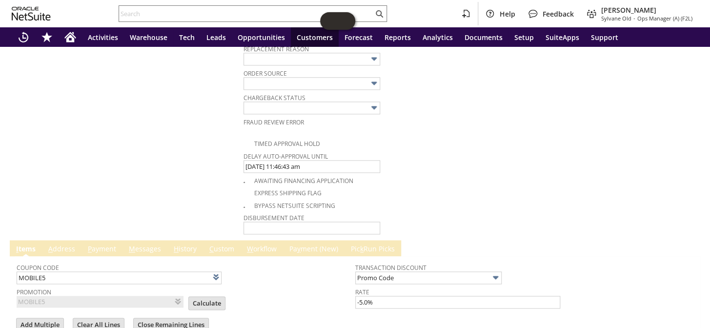
scroll to position [664, 0]
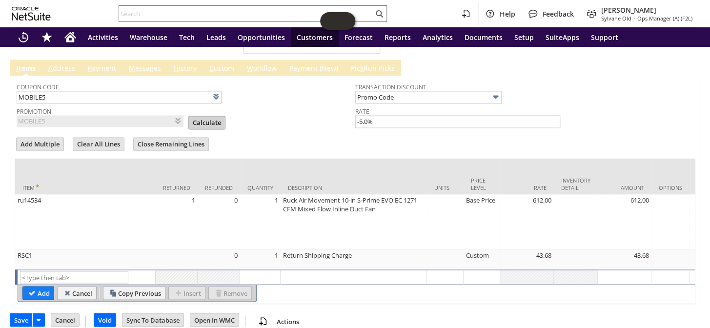
click at [201, 116] on input "Calculate" at bounding box center [207, 122] width 36 height 13
click at [10, 313] on td "Save" at bounding box center [21, 320] width 22 height 14
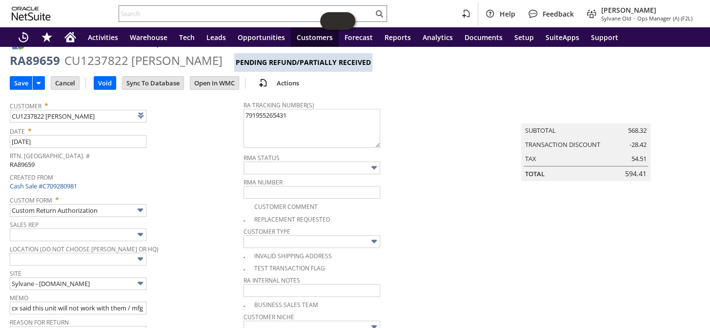
scroll to position [0, 0]
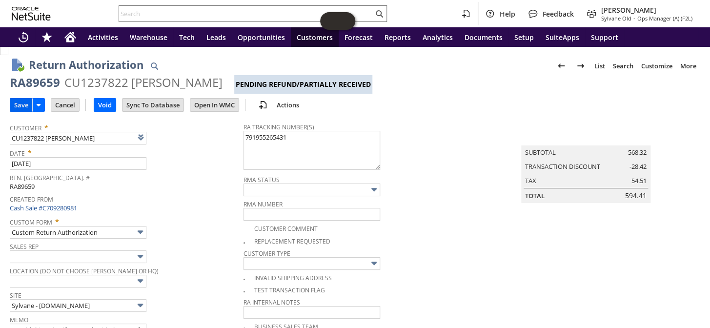
click at [19, 105] on input "Save" at bounding box center [21, 105] width 22 height 13
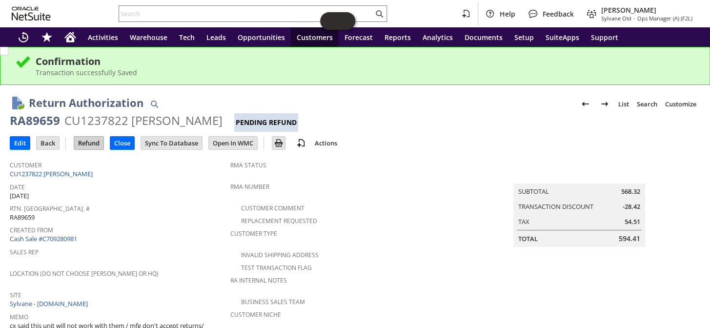
click at [86, 147] on input "Refund" at bounding box center [88, 143] width 29 height 13
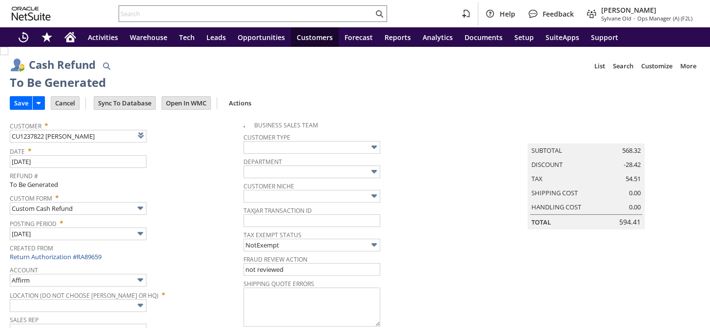
type input "Paypal Account"
type input "Headquarters : Head... : Pending Testing"
type input "MOBILE5"
type input "-5.0%"
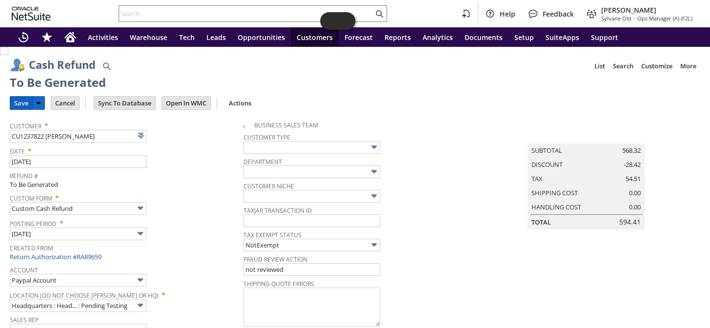
click at [17, 100] on input "Save" at bounding box center [21, 103] width 22 height 13
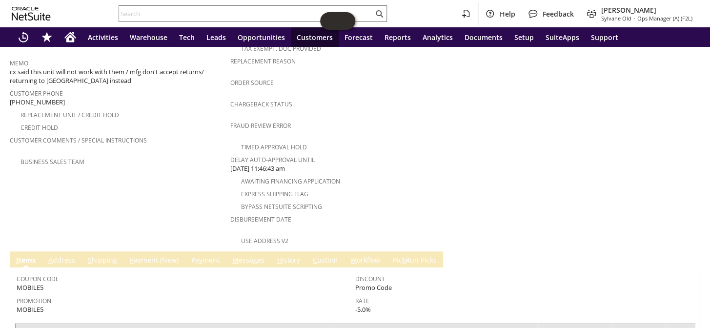
scroll to position [323, 0]
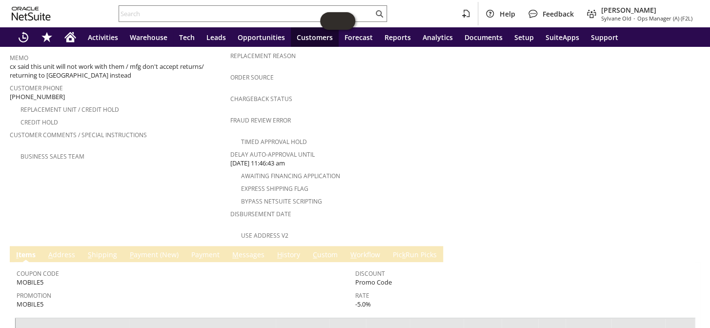
click at [239, 250] on link "M essages" at bounding box center [248, 255] width 37 height 11
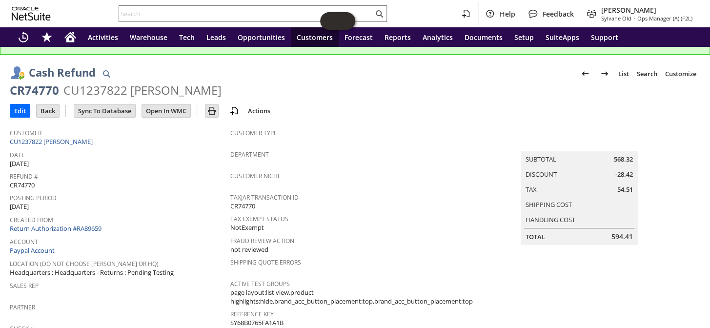
scroll to position [28, 0]
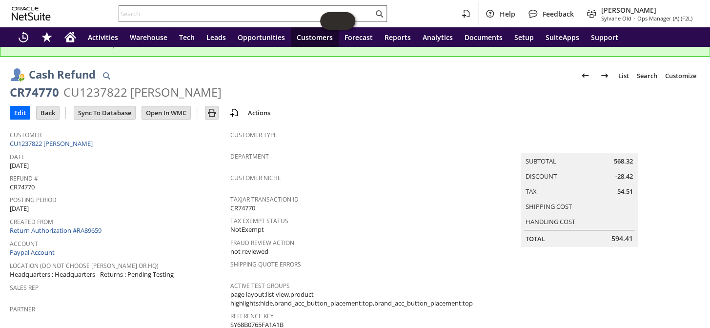
drag, startPoint x: 603, startPoint y: 232, endPoint x: 627, endPoint y: 230, distance: 24.0
click at [627, 234] on div "Total 594.41" at bounding box center [579, 238] width 107 height 9
copy div "594.41"
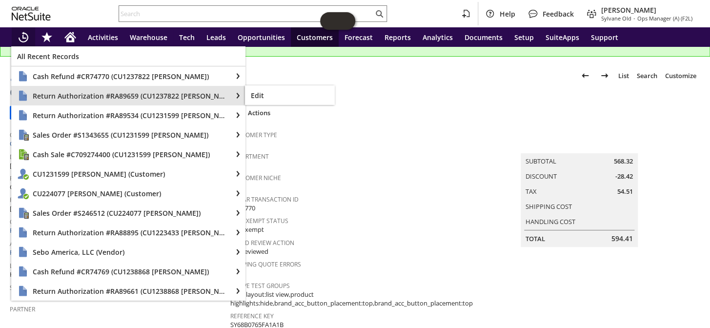
click at [102, 96] on span "Return Authorization #RA89659 (CU1237822 Kip Turner)" at bounding box center [129, 95] width 193 height 9
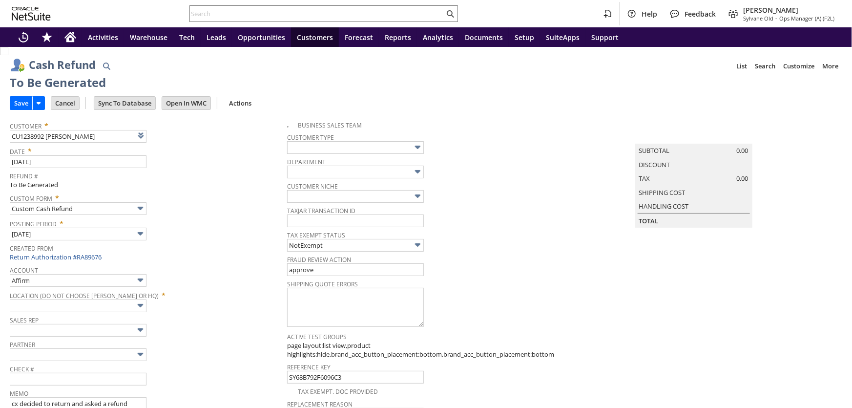
type input "Regions - Merchant 0414"
type input "Headquarters : Head... : Pending Testing"
type input "Add"
type input "Copy Previous"
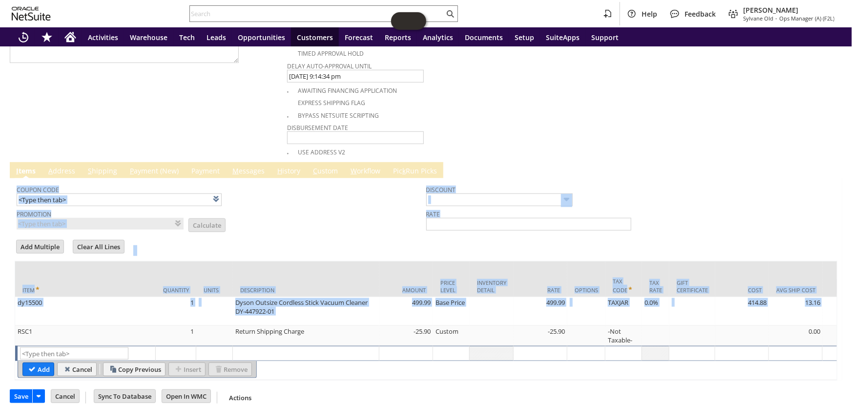
drag, startPoint x: 844, startPoint y: 290, endPoint x: 849, endPoint y: 171, distance: 119.2
click at [849, 171] on div "Cash Refund List Search Customize Customize Form New Body Field New Column Fiel…" at bounding box center [426, 227] width 852 height 361
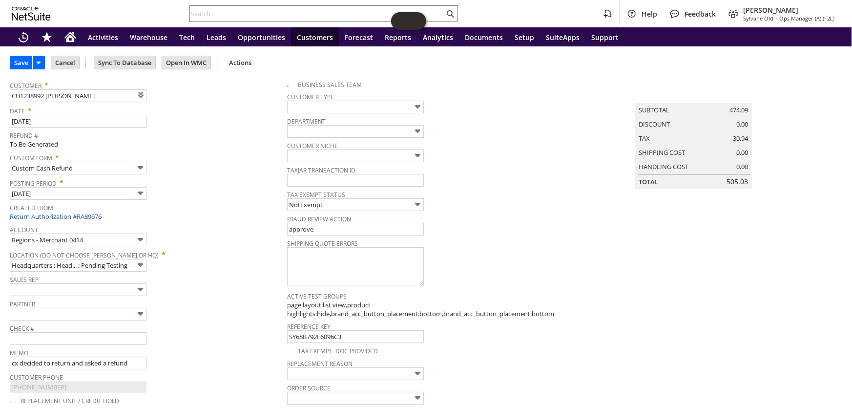
scroll to position [0, 0]
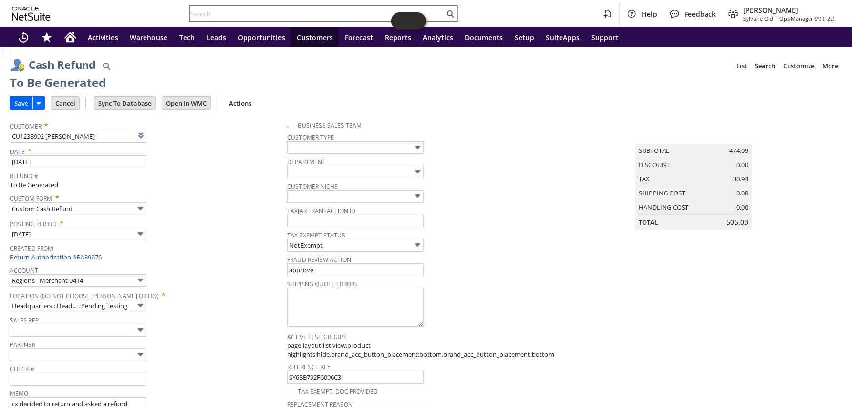
click at [19, 99] on input "Save" at bounding box center [21, 103] width 22 height 13
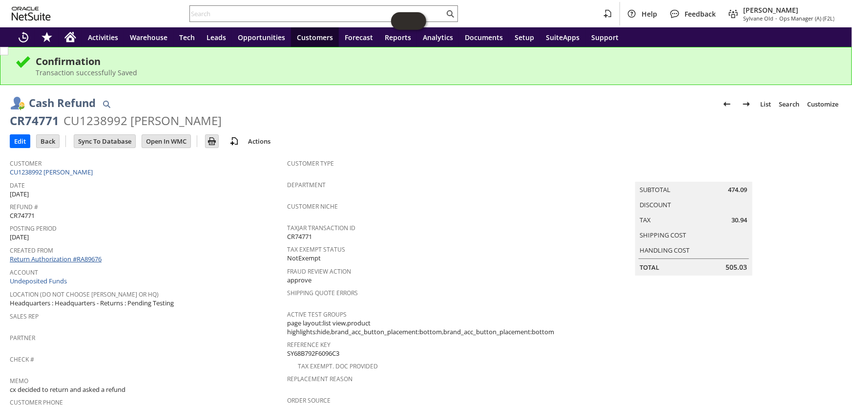
click at [46, 254] on link "Return Authorization #RA89676" at bounding box center [56, 258] width 92 height 9
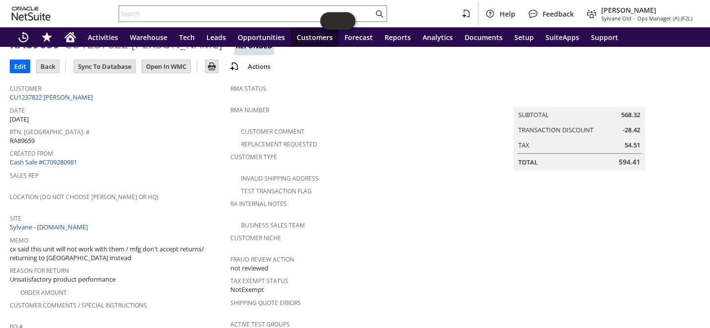
scroll to position [37, 0]
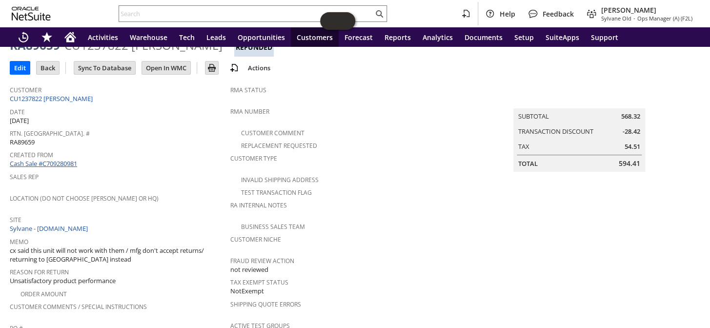
click at [55, 159] on link "Cash Sale #C709280981" at bounding box center [43, 163] width 67 height 9
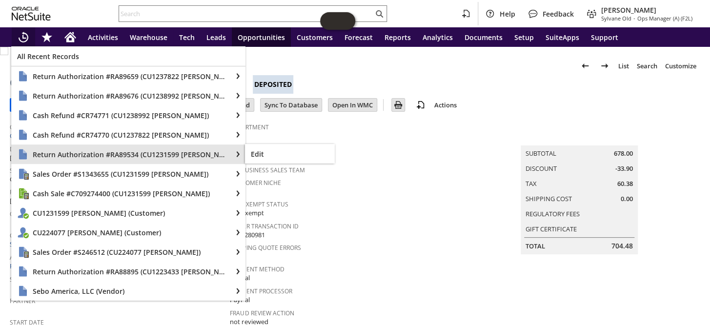
click at [154, 151] on span "Return Authorization #RA89534 (CU1231599 [PERSON_NAME])" at bounding box center [129, 154] width 193 height 9
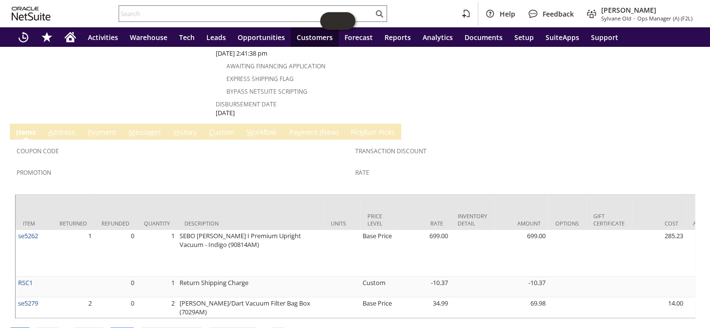
click at [21, 327] on input "Edit" at bounding box center [20, 334] width 20 height 13
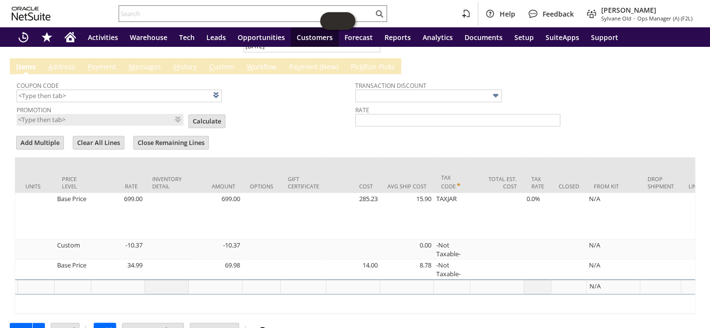
scroll to position [0, 507]
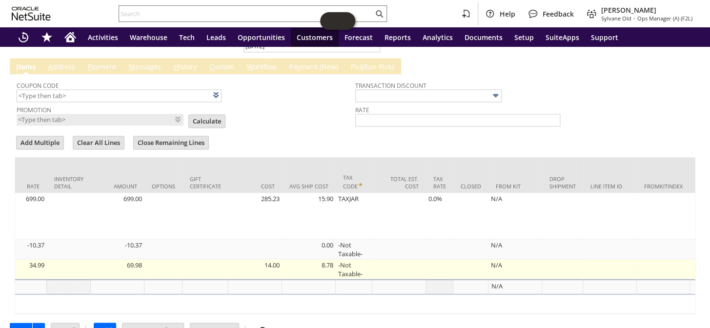
click at [353, 259] on td "-Not Taxable-" at bounding box center [354, 269] width 37 height 20
type input "-Not Taxable-"
type input "OK"
type input "Make Copy"
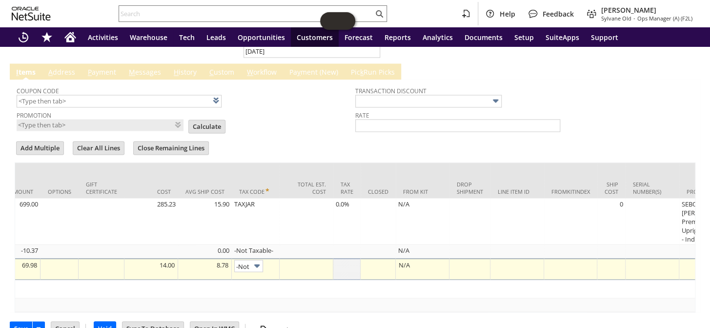
scroll to position [0, 24]
click at [258, 260] on img at bounding box center [256, 265] width 11 height 11
click at [259, 260] on img at bounding box center [256, 265] width 11 height 11
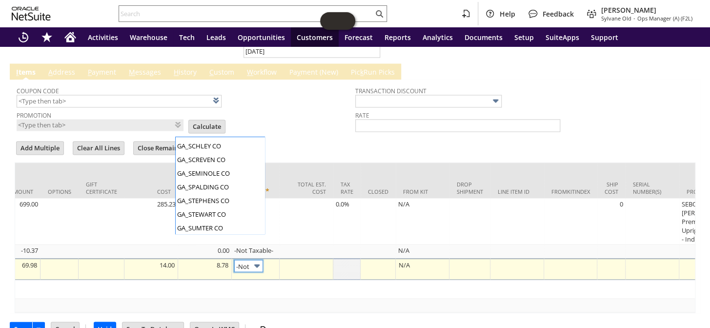
scroll to position [2086, 0]
type input "TAXJAR"
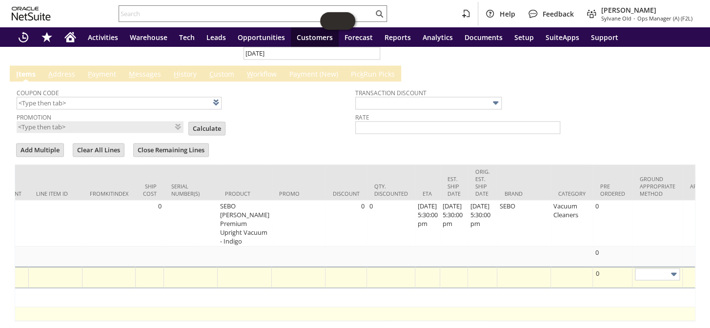
scroll to position [0, 1330]
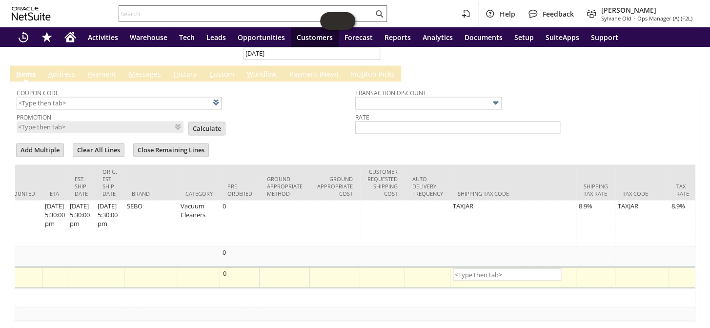
click at [553, 268] on input "text" at bounding box center [507, 274] width 108 height 12
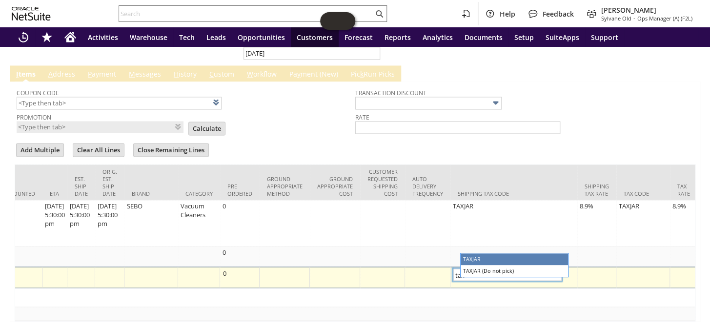
type input "TAXJAR"
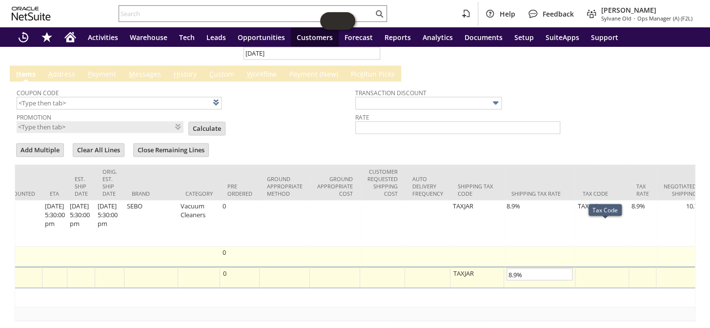
type input "8.9%"
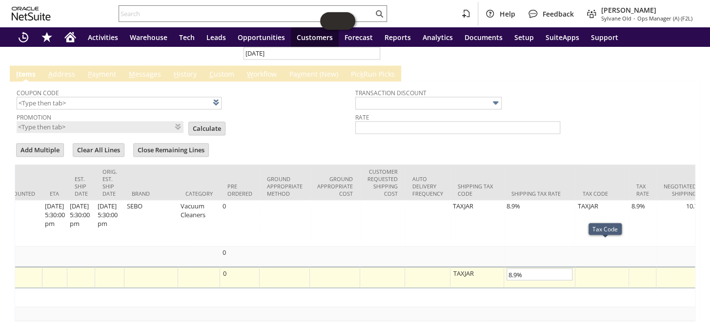
click at [601, 268] on div at bounding box center [602, 273] width 48 height 10
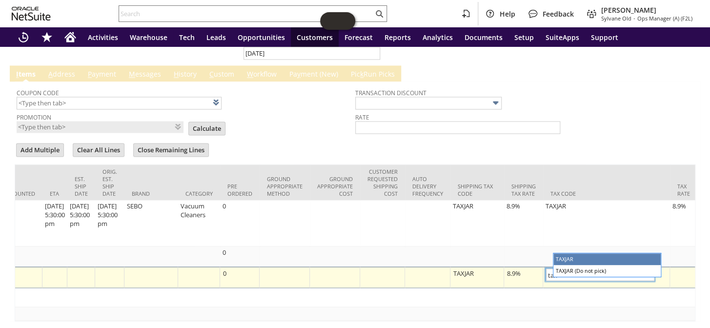
type input "TAXJAR"
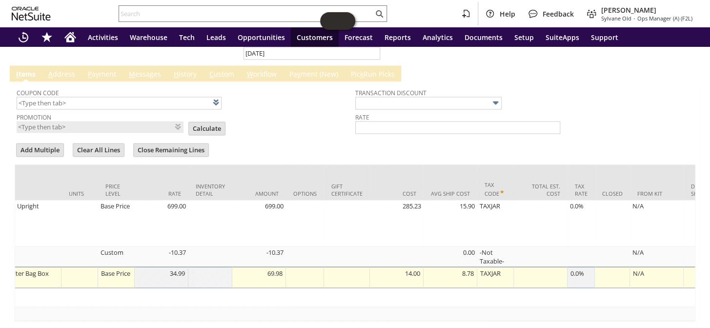
scroll to position [0, 0]
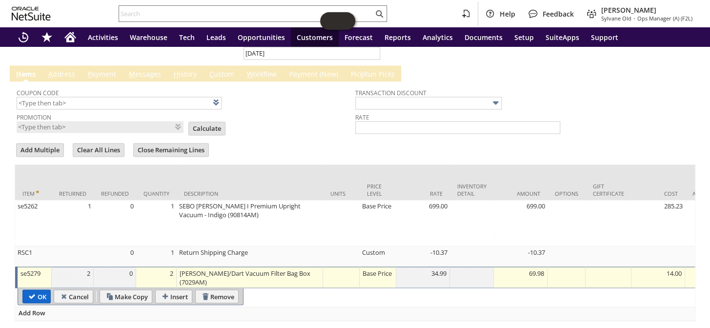
type input "8.9%"
click at [41, 290] on input "OK" at bounding box center [36, 296] width 27 height 13
type input "Add"
type input "Copy Previous"
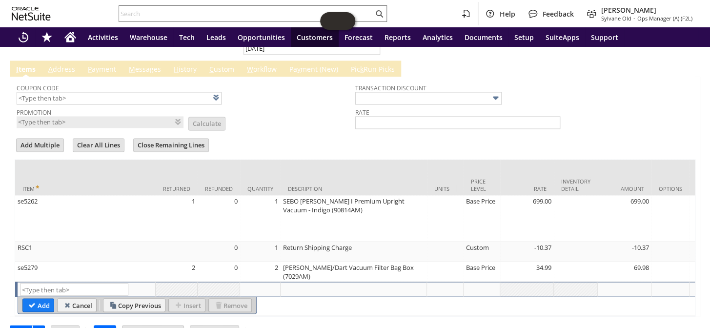
scroll to position [666, 0]
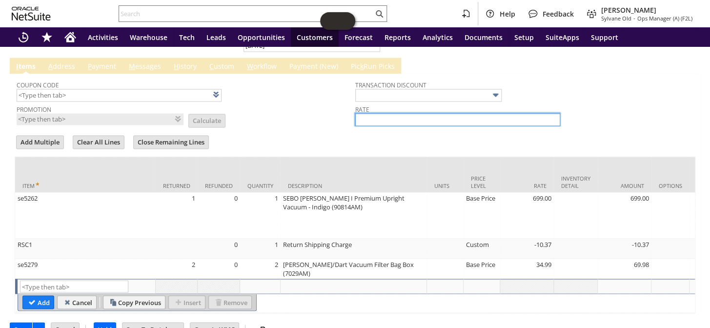
click at [390, 113] on input "text" at bounding box center [457, 119] width 205 height 13
type input "-5.0%"
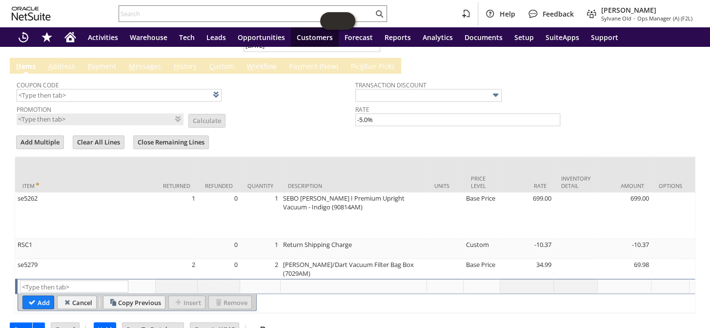
click at [293, 108] on td "Promotion List Calculate" at bounding box center [186, 113] width 339 height 23
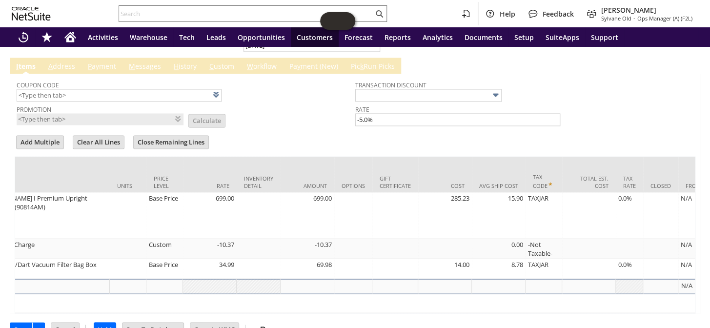
scroll to position [0, 324]
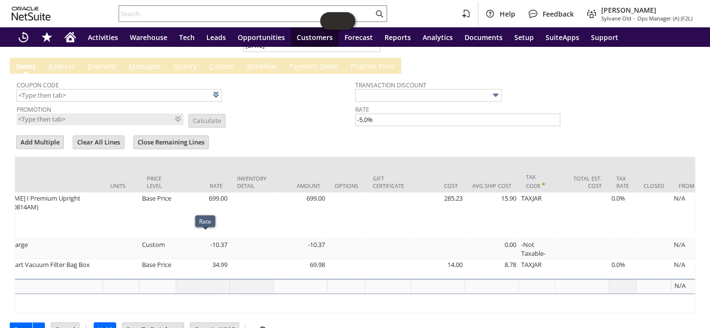
click at [211, 225] on div "Rate" at bounding box center [205, 221] width 20 height 12
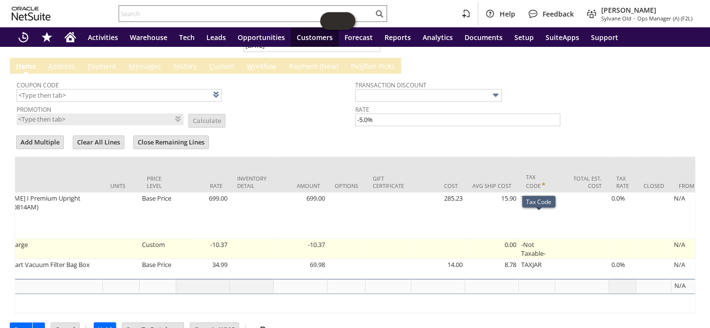
click at [535, 239] on td "-Not Taxable-" at bounding box center [537, 249] width 37 height 20
type input "-Not Taxable-"
type input "OK"
type input "Make Copy"
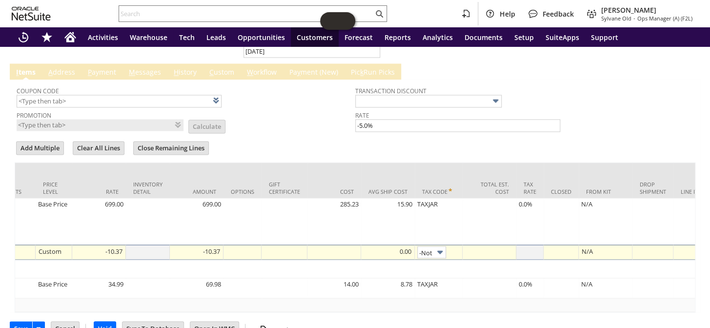
scroll to position [0, 24]
click at [440, 246] on img at bounding box center [439, 251] width 11 height 11
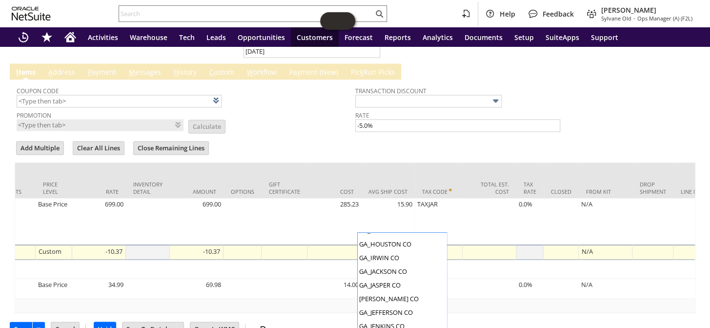
scroll to position [2086, 0]
type input "TAXJAR"
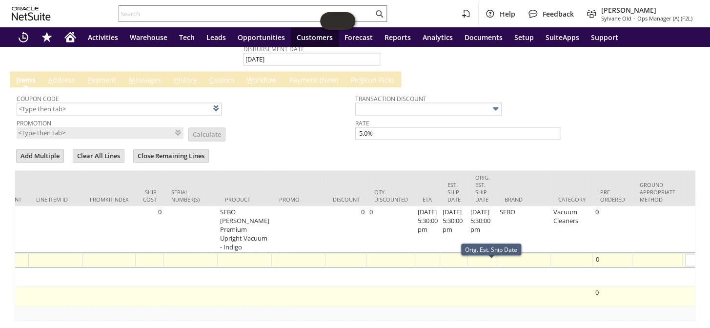
scroll to position [0, 1330]
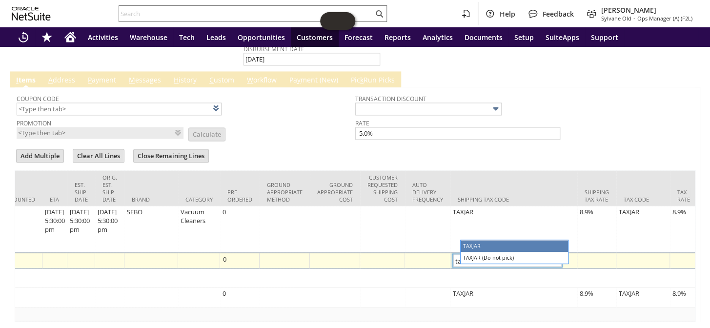
type input "TAXJAR"
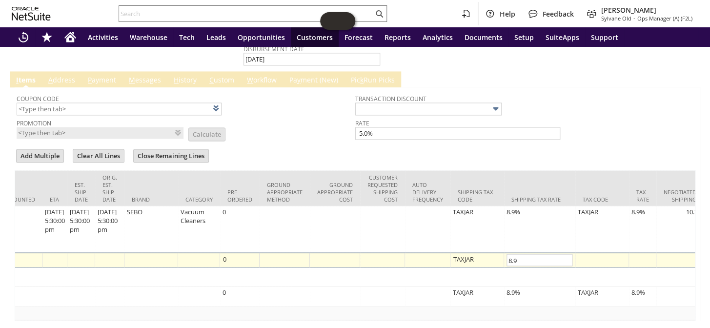
type input "8.9%"
click at [567, 147] on form "Add Multiple Clear All Lines Close Remaining Lines Line Items All Item * Return…" at bounding box center [355, 233] width 681 height 173
click at [600, 254] on div at bounding box center [602, 259] width 48 height 10
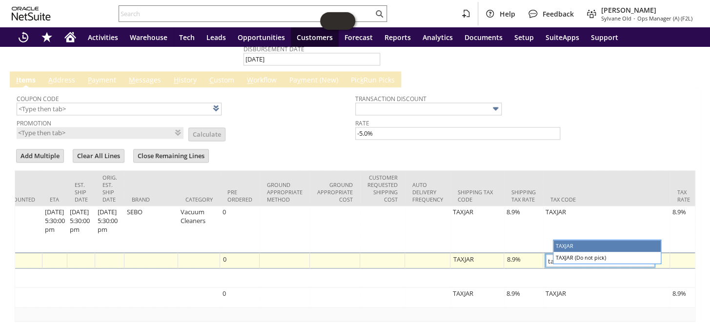
type input "TAXJAR"
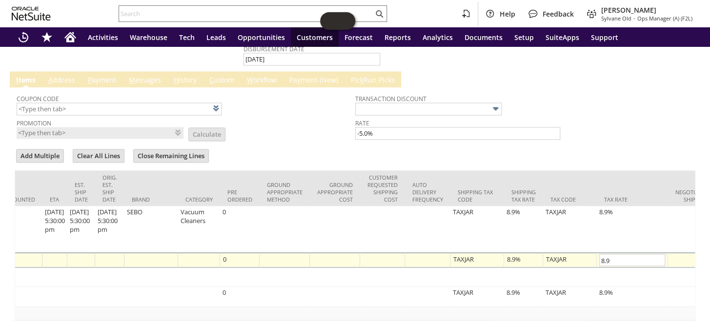
type input "8.9%"
click at [620, 131] on div "Coupon Code Promotion List Calculate Transaction Discount Rate -5.0% Add Multip…" at bounding box center [355, 203] width 681 height 233
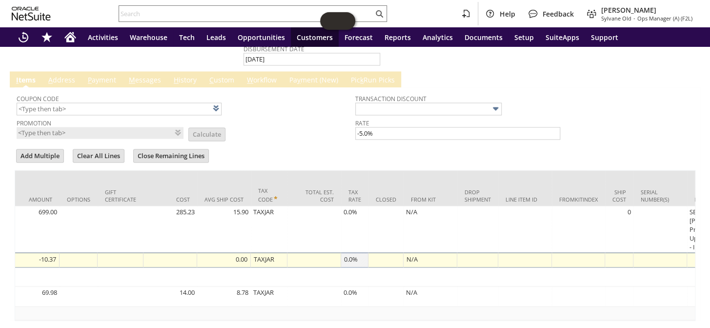
scroll to position [0, 0]
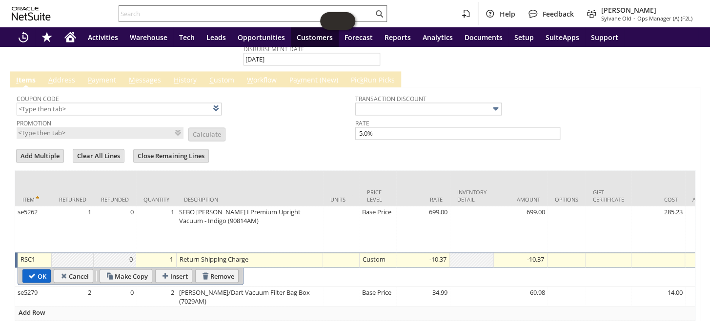
click at [41, 269] on input "OK" at bounding box center [36, 275] width 27 height 13
type input "Add"
type input "Copy Previous"
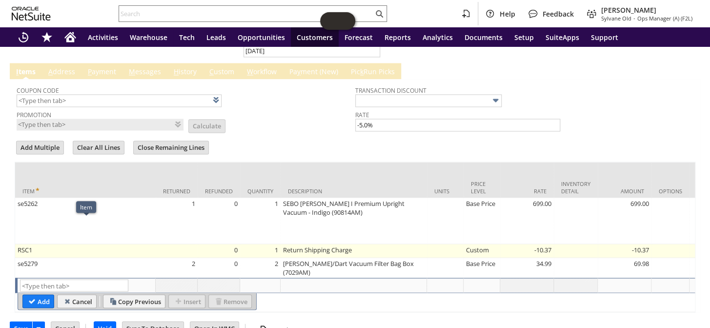
click at [123, 244] on td "RSC1" at bounding box center [85, 251] width 141 height 14
type input "RSC1"
type input "OK"
type input "Make Copy"
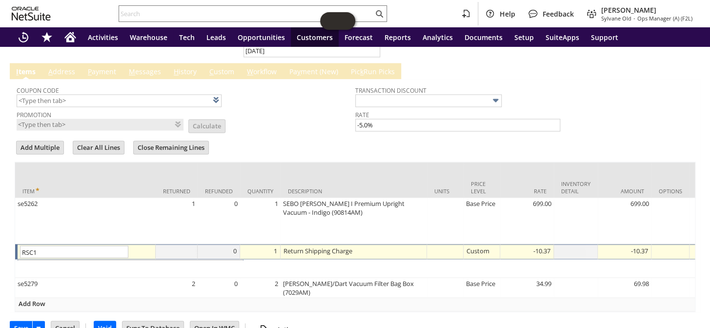
scroll to position [660, 0]
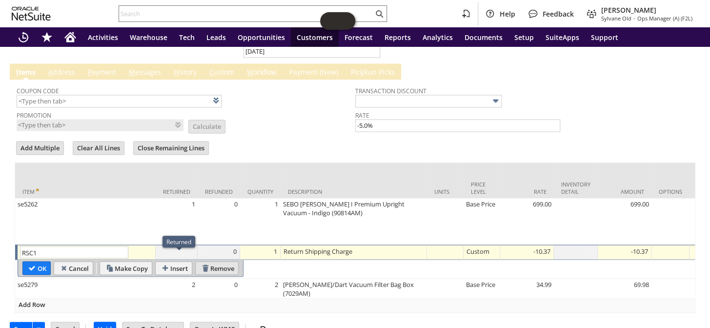
click at [221, 262] on input "Remove" at bounding box center [217, 268] width 42 height 13
type input "se5279"
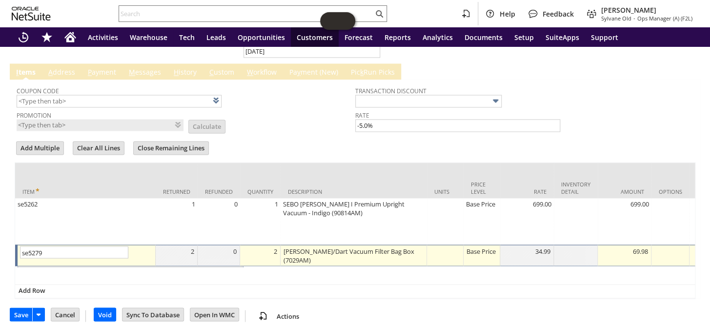
scroll to position [647, 0]
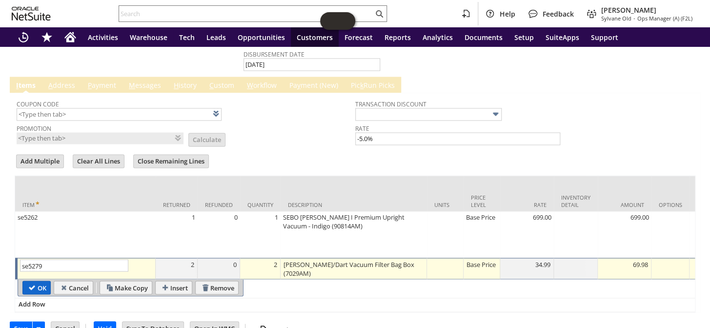
click at [43, 281] on input "OK" at bounding box center [36, 287] width 27 height 13
type input "Add"
type input "Copy Previous"
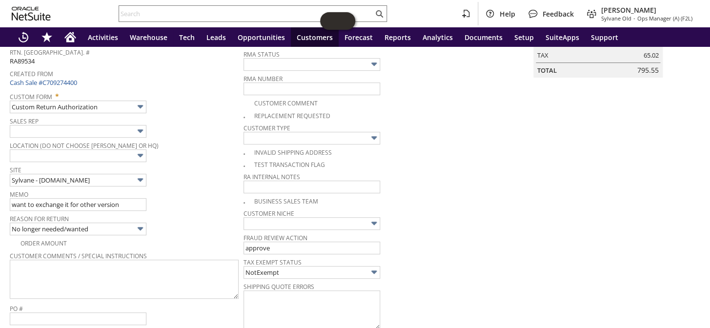
scroll to position [0, 0]
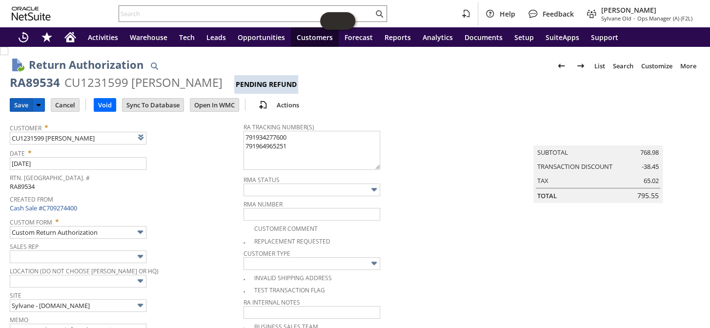
click at [19, 105] on input "Save" at bounding box center [21, 105] width 22 height 13
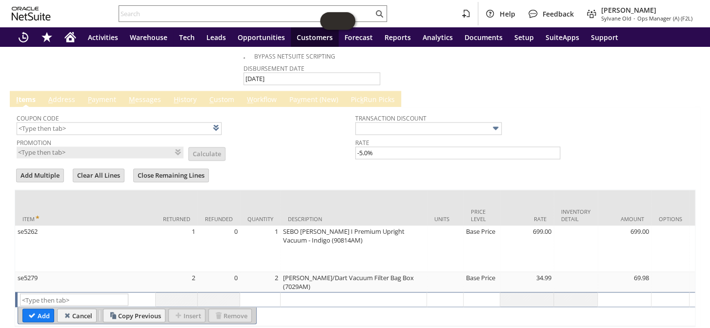
scroll to position [647, 0]
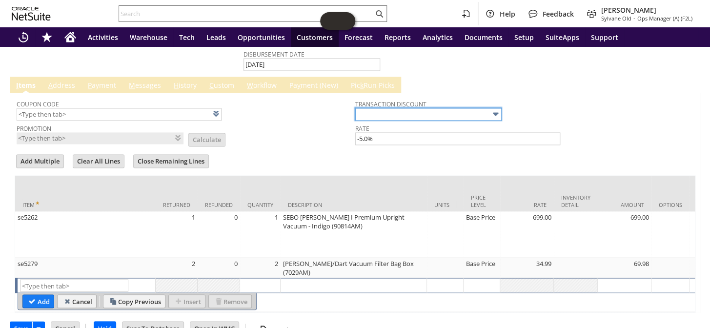
click at [411, 108] on input "text" at bounding box center [428, 114] width 146 height 13
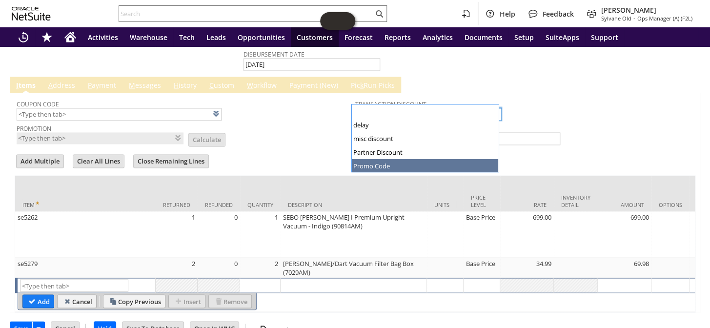
drag, startPoint x: 388, startPoint y: 164, endPoint x: 426, endPoint y: 163, distance: 38.1
type input "Promo Code"
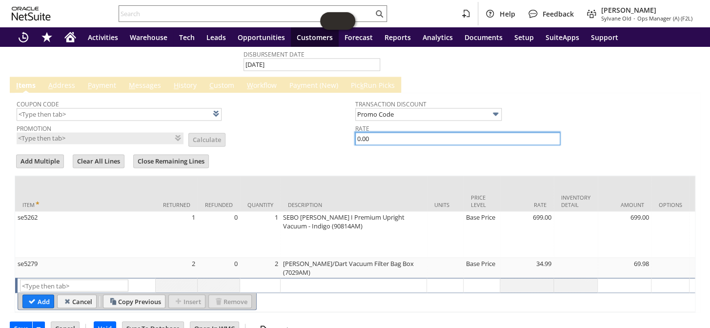
click at [370, 132] on input "0.00" at bounding box center [457, 138] width 205 height 13
click at [368, 132] on input "0.005" at bounding box center [457, 138] width 205 height 13
type input "0"
click at [327, 148] on div at bounding box center [355, 150] width 681 height 5
click at [371, 132] on input "5.00" at bounding box center [457, 138] width 205 height 13
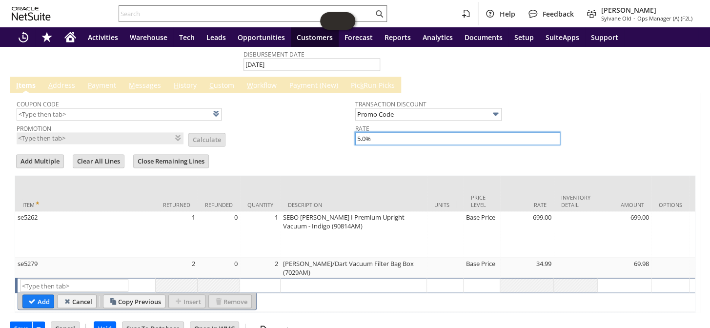
click at [355, 132] on input "5.0%" at bounding box center [457, 138] width 205 height 13
type input "-5.0%"
click at [308, 122] on td "Promotion List Calculate" at bounding box center [186, 133] width 339 height 23
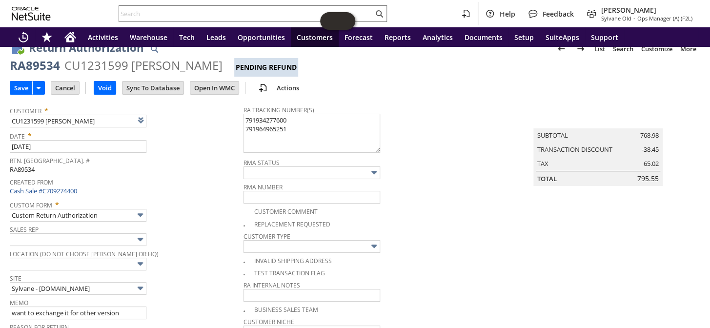
scroll to position [0, 0]
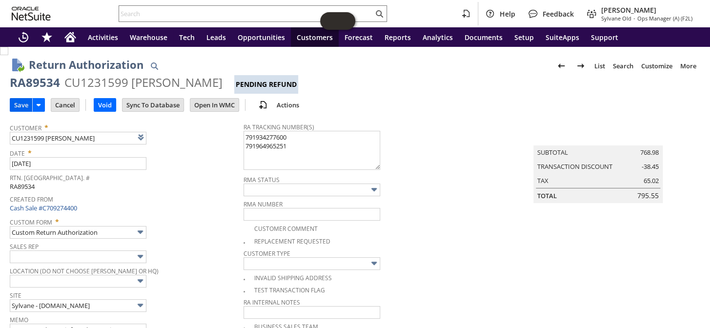
click at [16, 104] on input "Save" at bounding box center [21, 105] width 22 height 13
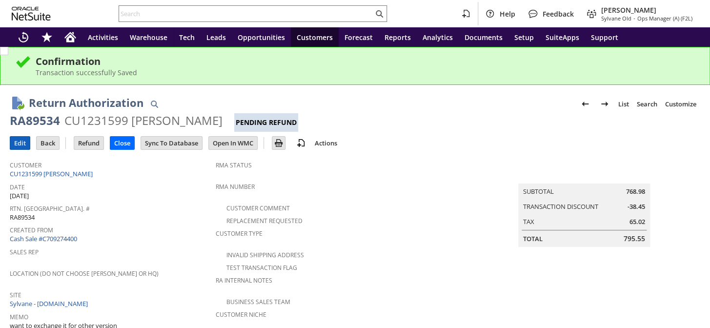
click at [20, 140] on input "Edit" at bounding box center [20, 143] width 20 height 13
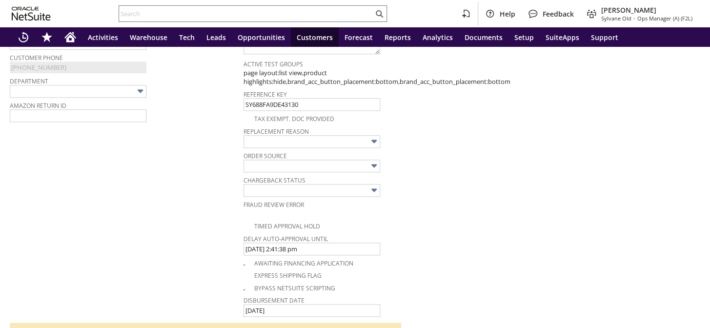
scroll to position [647, 0]
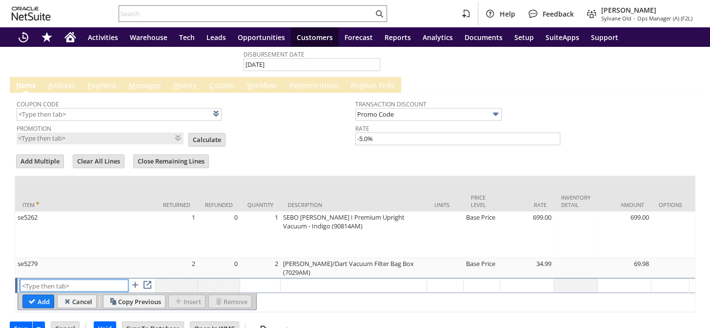
click at [53, 279] on input "text" at bounding box center [74, 285] width 108 height 12
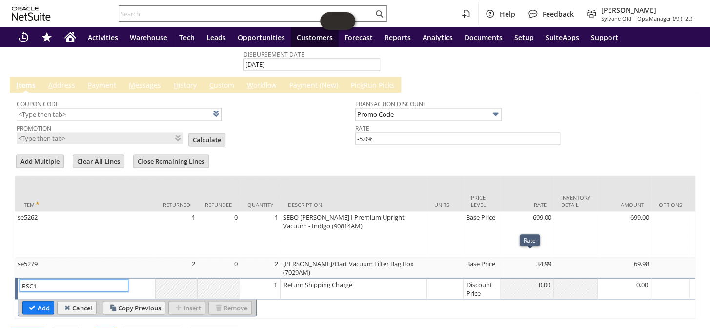
type input "RSC1"
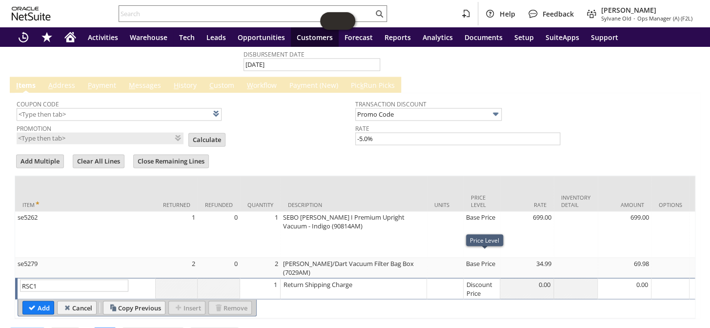
click at [483, 279] on div "Discount Price" at bounding box center [481, 288] width 31 height 19
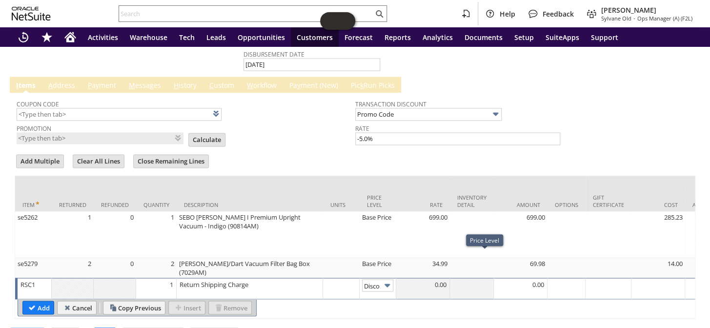
scroll to position [0, 15]
click at [390, 280] on img at bounding box center [387, 285] width 11 height 11
type input "Custom"
click at [435, 279] on div at bounding box center [423, 284] width 48 height 10
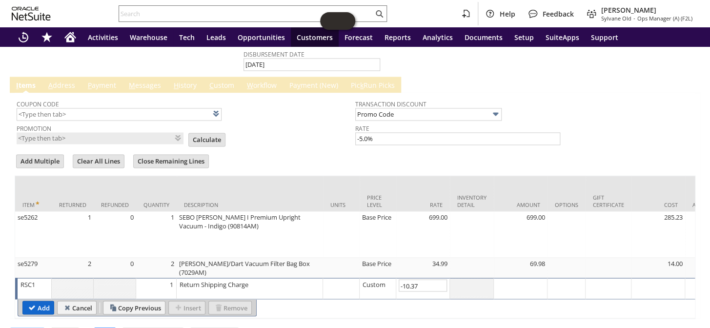
type input "-10.37"
click at [34, 301] on td "Add" at bounding box center [38, 308] width 32 height 14
click at [43, 301] on input "Add" at bounding box center [38, 307] width 31 height 13
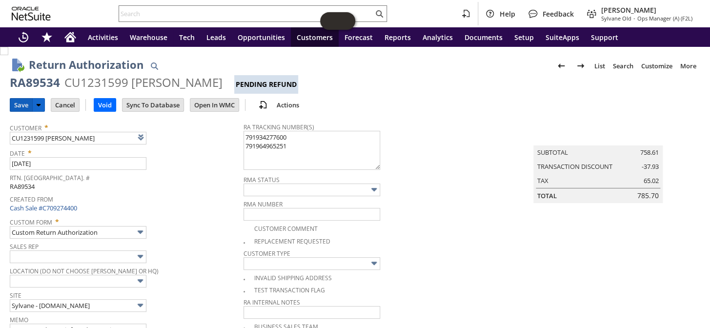
click at [17, 105] on input "Save" at bounding box center [21, 105] width 22 height 13
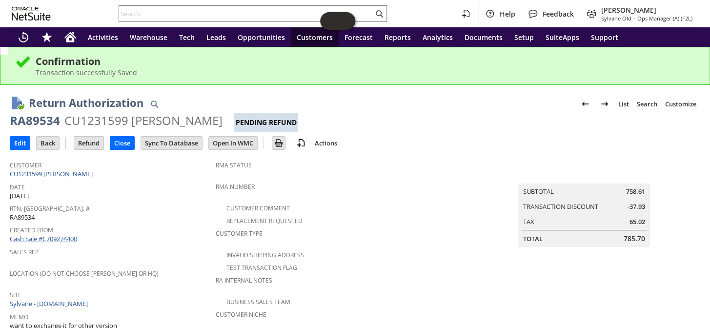
click at [62, 234] on link "Cash Sale #C709274400" at bounding box center [43, 238] width 67 height 9
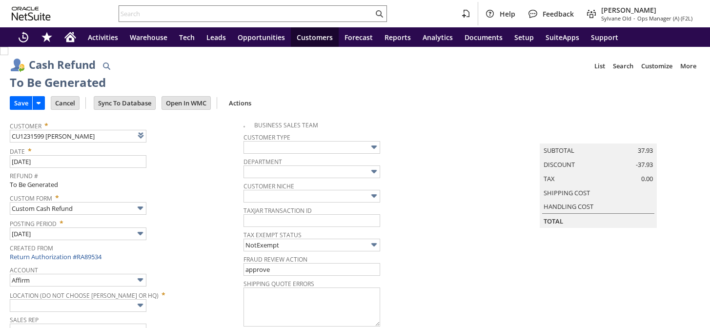
type input "Regions - Merchant 0414"
type input "Headquarters : Head... : Pending Testing"
type input "Add"
type input "Copy Previous"
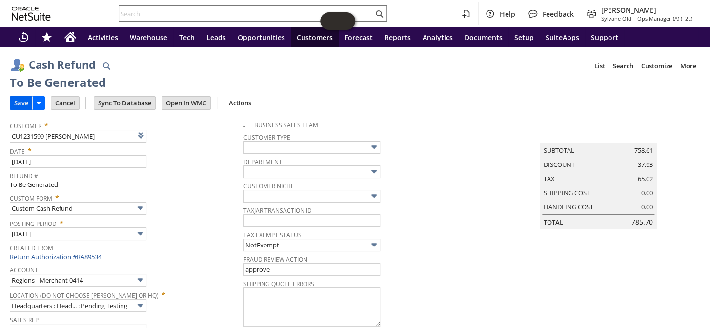
click at [17, 102] on input "Save" at bounding box center [21, 103] width 22 height 13
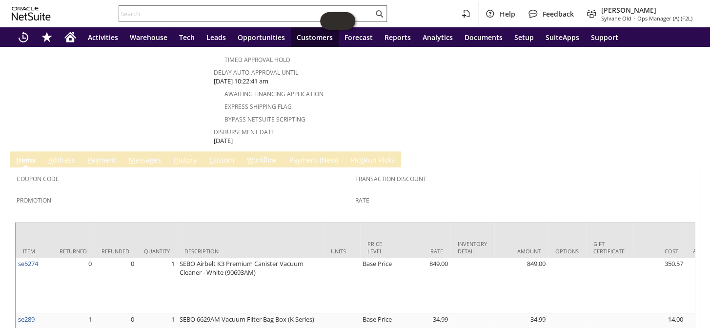
scroll to position [411, 0]
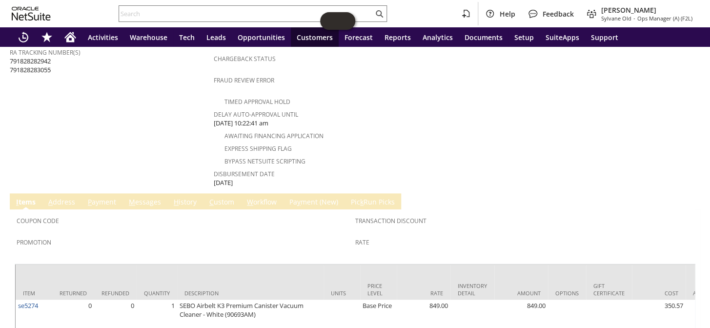
click at [181, 197] on link "H istory" at bounding box center [185, 202] width 28 height 11
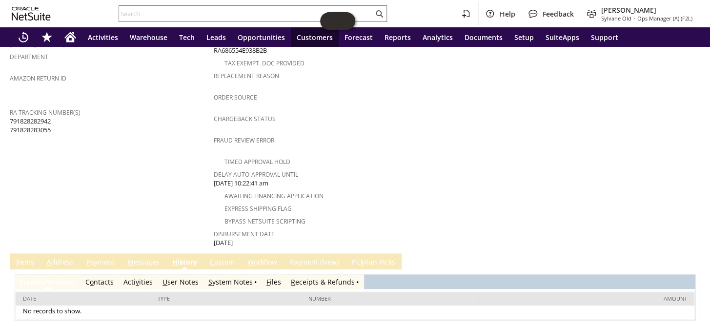
scroll to position [0, 0]
click at [235, 277] on link "S ystem Notes" at bounding box center [230, 281] width 44 height 9
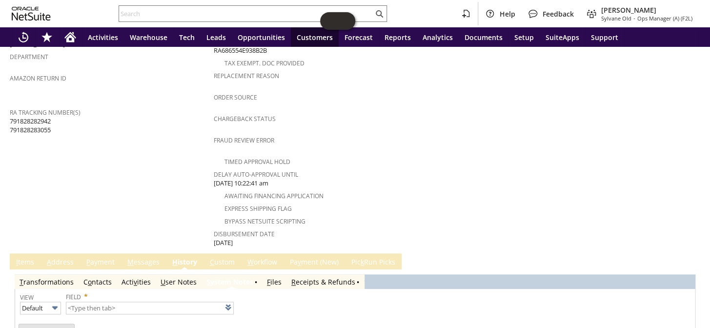
type input "1 to 25 of 82"
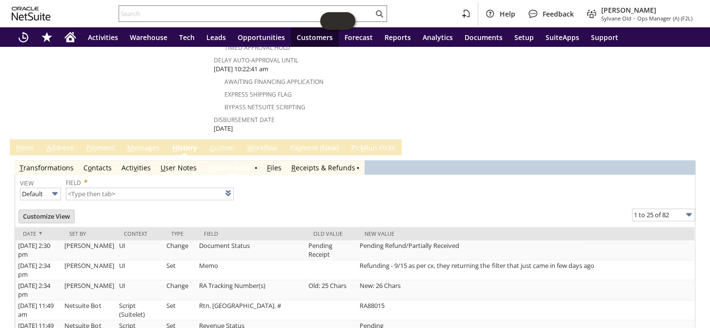
scroll to position [458, 0]
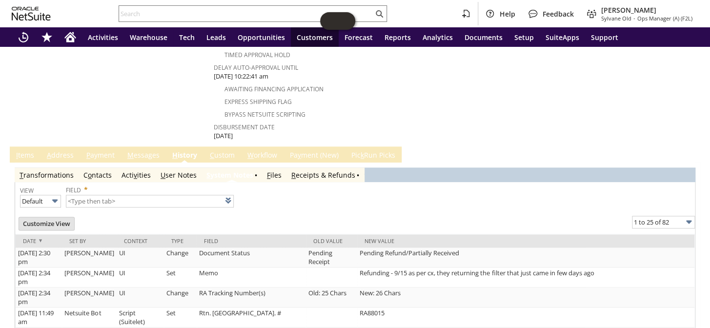
click at [27, 150] on link "I tems" at bounding box center [25, 155] width 23 height 11
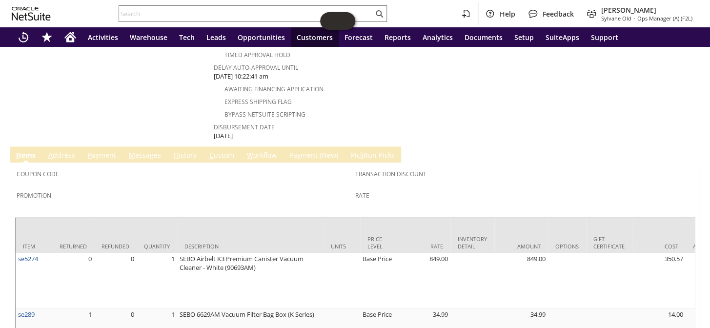
scroll to position [523, 0]
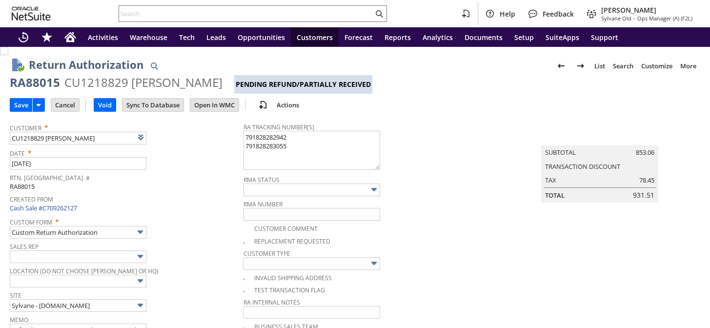
type input "Add"
type input "Copy Previous"
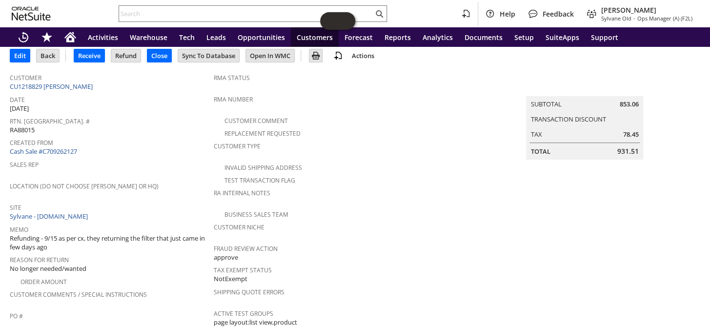
scroll to position [45, 0]
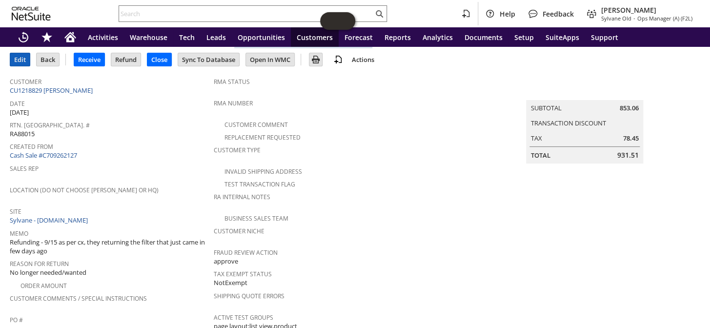
click at [23, 63] on input "Edit" at bounding box center [20, 59] width 20 height 13
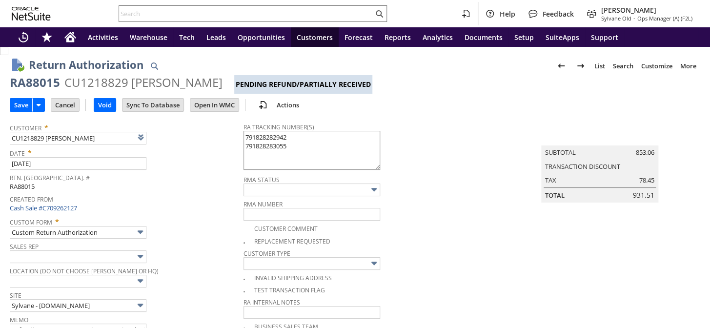
type input "Add"
type input "Copy Previous"
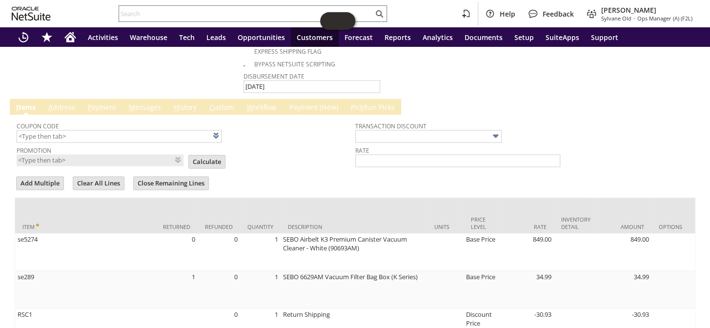
scroll to position [683, 0]
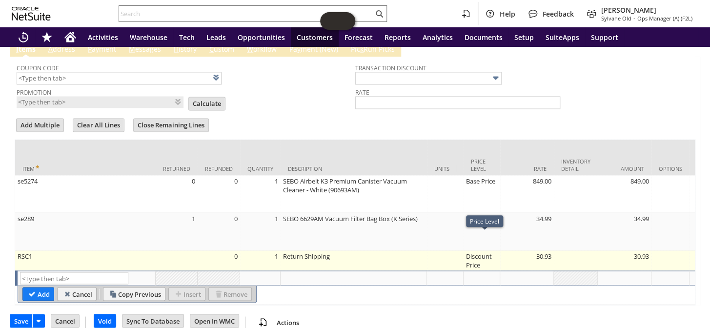
click at [479, 250] on td "Discount Price" at bounding box center [482, 260] width 37 height 20
type input "Disco...rice"
type input "OK"
type input "Make Copy"
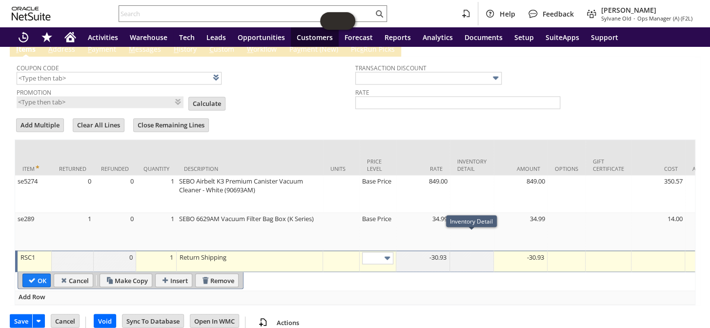
scroll to position [0, 0]
click at [389, 252] on img at bounding box center [387, 257] width 11 height 11
type input "Custom"
click at [436, 252] on div at bounding box center [423, 257] width 48 height 10
type input "-10.37"
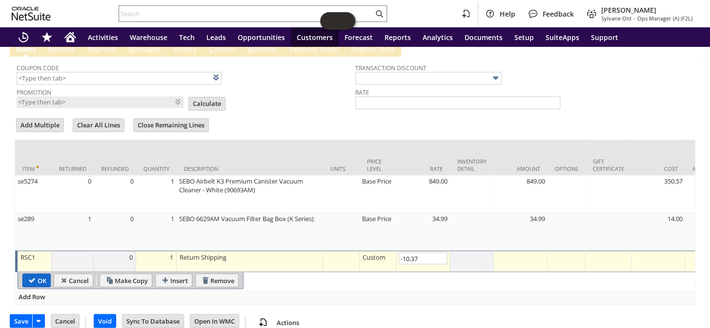
click at [31, 274] on input "OK" at bounding box center [36, 280] width 27 height 13
type input "Add"
type input "Copy Previous"
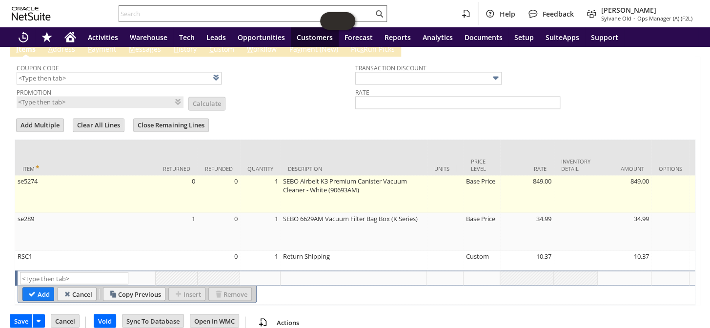
click at [214, 177] on td "0" at bounding box center [219, 194] width 42 height 38
type input "se5274"
type input "OK"
type input "Make Copy"
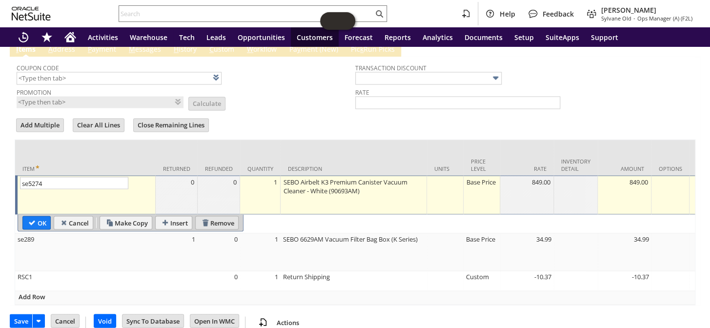
click at [230, 216] on input "Remove" at bounding box center [217, 222] width 42 height 13
type input "se289"
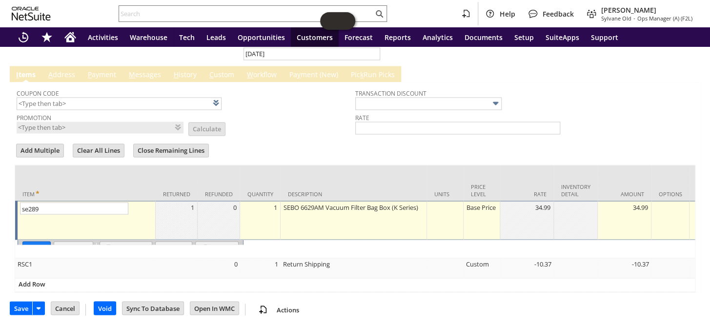
scroll to position [647, 0]
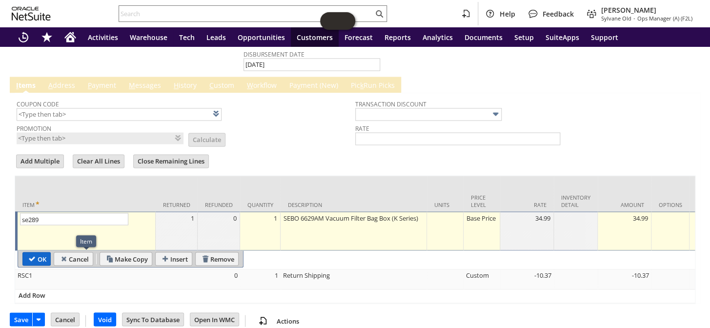
click at [40, 252] on input "OK" at bounding box center [36, 258] width 27 height 13
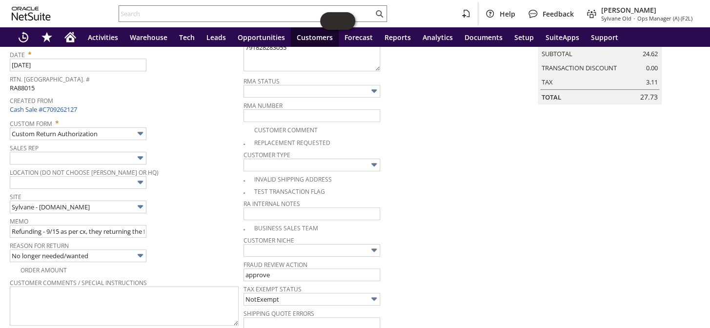
scroll to position [0, 0]
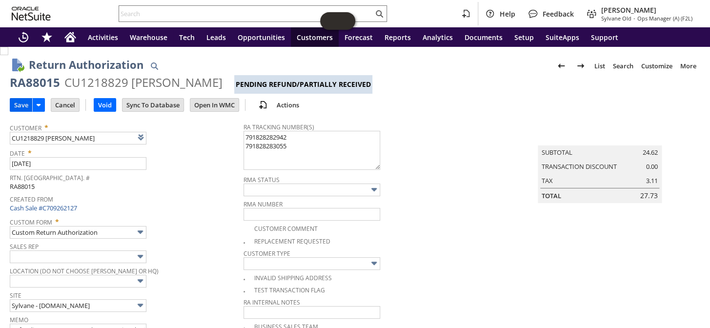
click at [17, 102] on input "Save" at bounding box center [21, 105] width 22 height 13
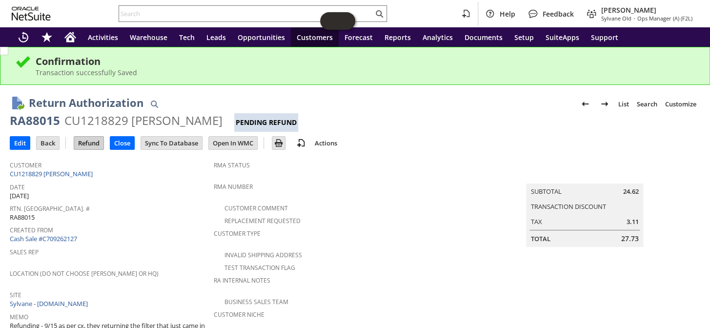
click at [94, 143] on input "Refund" at bounding box center [88, 143] width 29 height 13
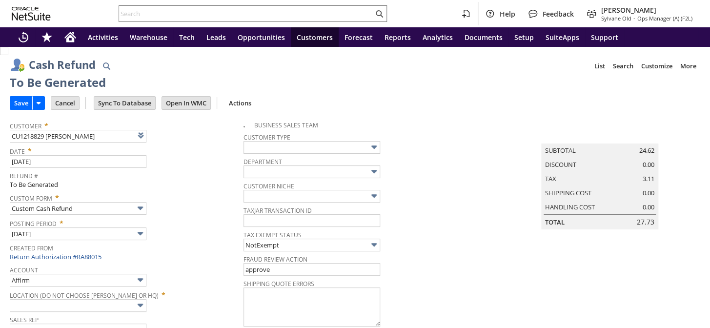
type input "Regions - Merchant 0414"
type input "Headquarters : Head... : Pending Testing"
click at [22, 98] on input "Save" at bounding box center [21, 103] width 22 height 13
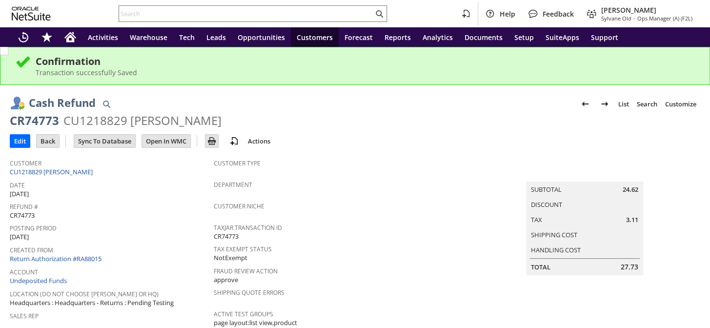
click at [76, 254] on link "Return Authorization #RA88015" at bounding box center [56, 258] width 92 height 9
